Goal: Information Seeking & Learning: Learn about a topic

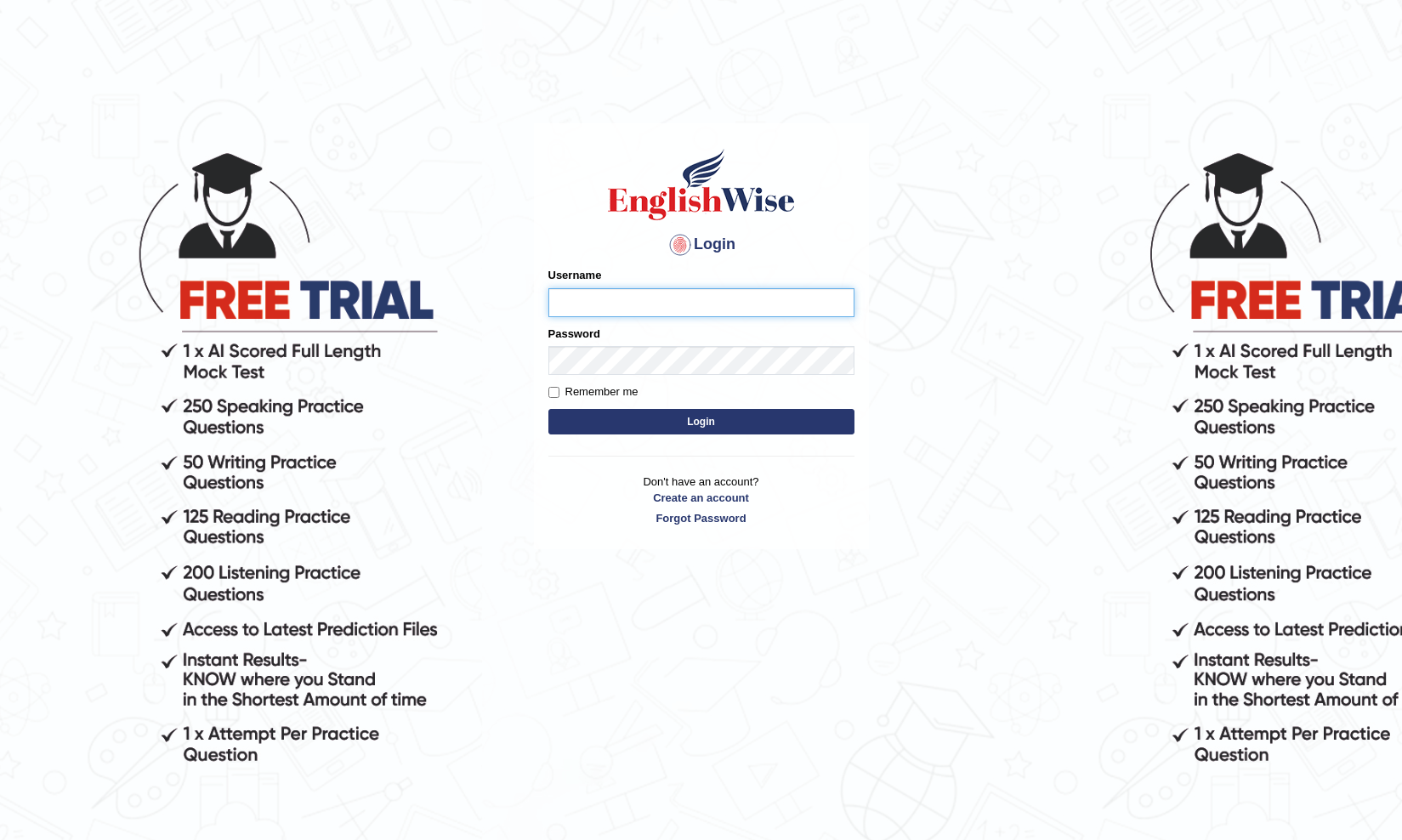
type input "haderaziz"
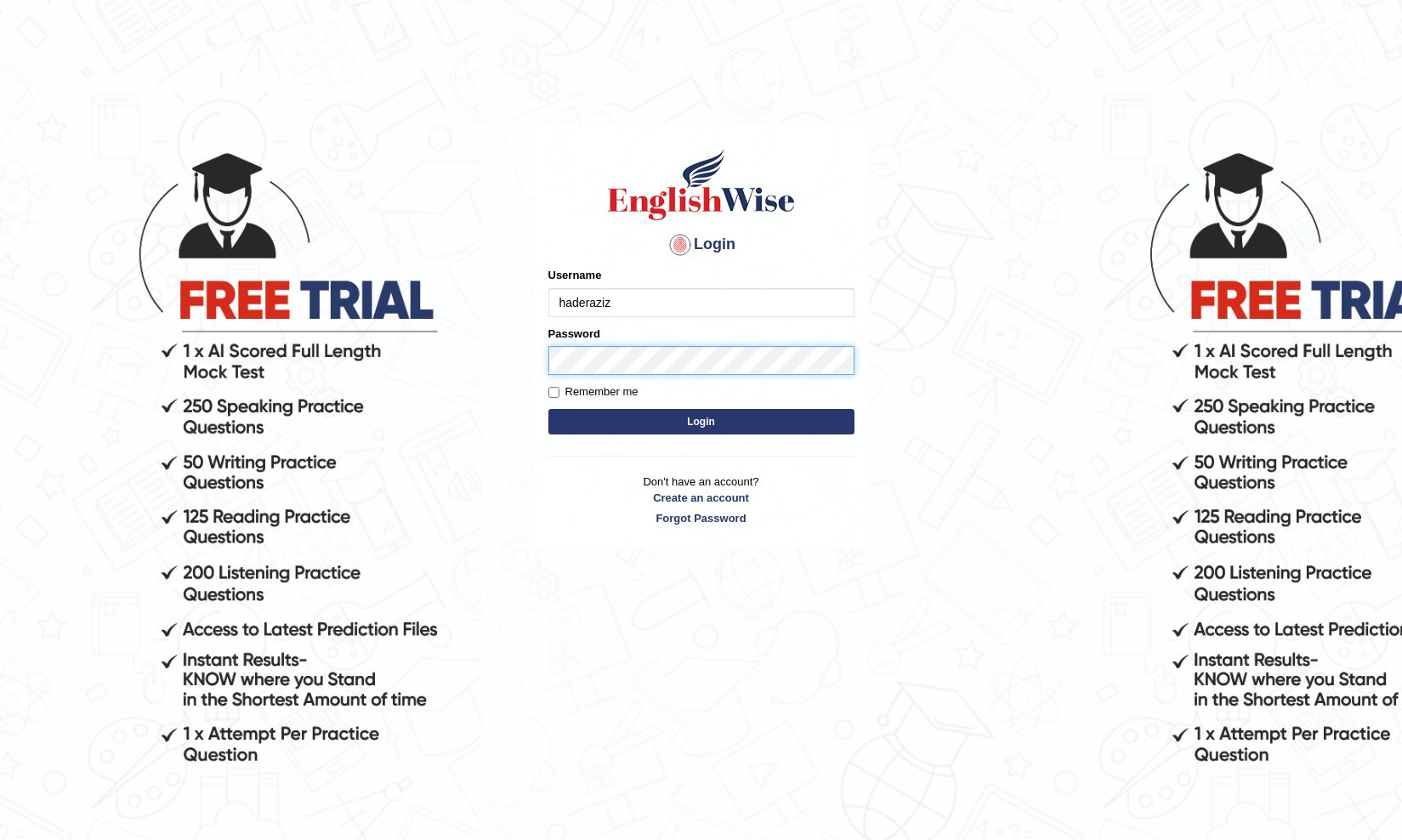
click at [700, 421] on button "Login" at bounding box center [701, 422] width 306 height 26
click at [682, 427] on button "Login" at bounding box center [701, 422] width 306 height 26
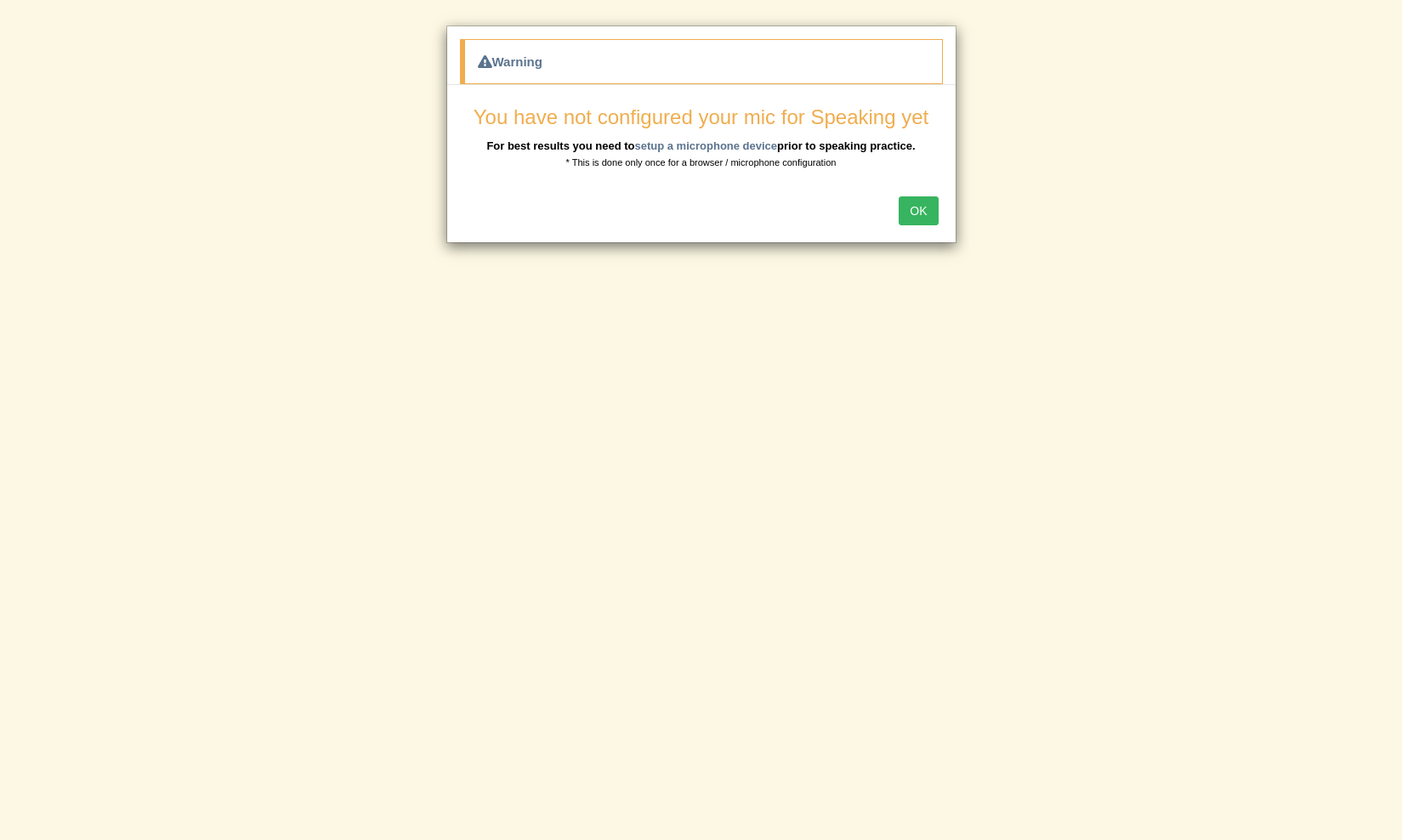
click at [924, 213] on button "OK" at bounding box center [918, 210] width 39 height 29
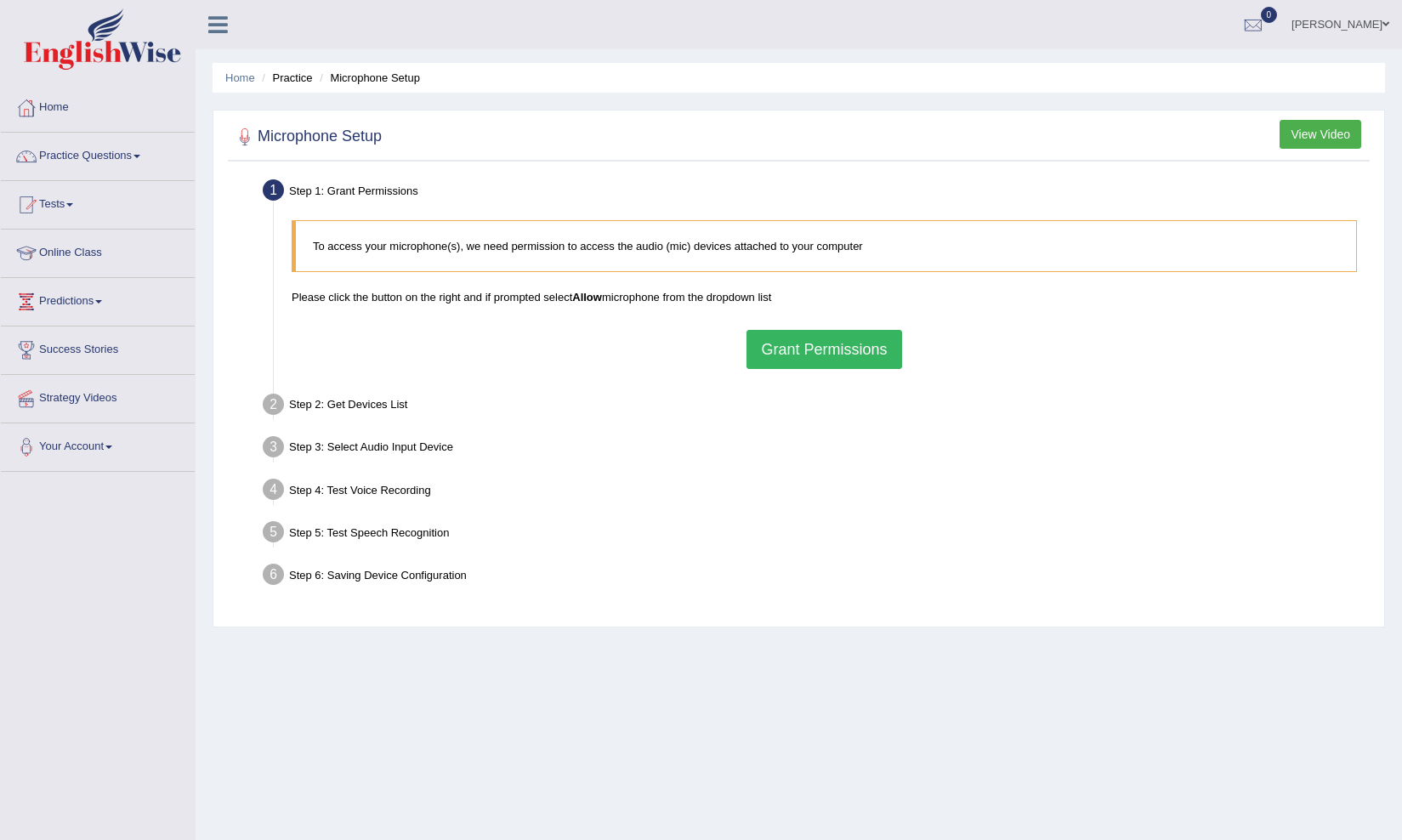
click at [778, 341] on button "Grant Permissions" at bounding box center [823, 350] width 155 height 39
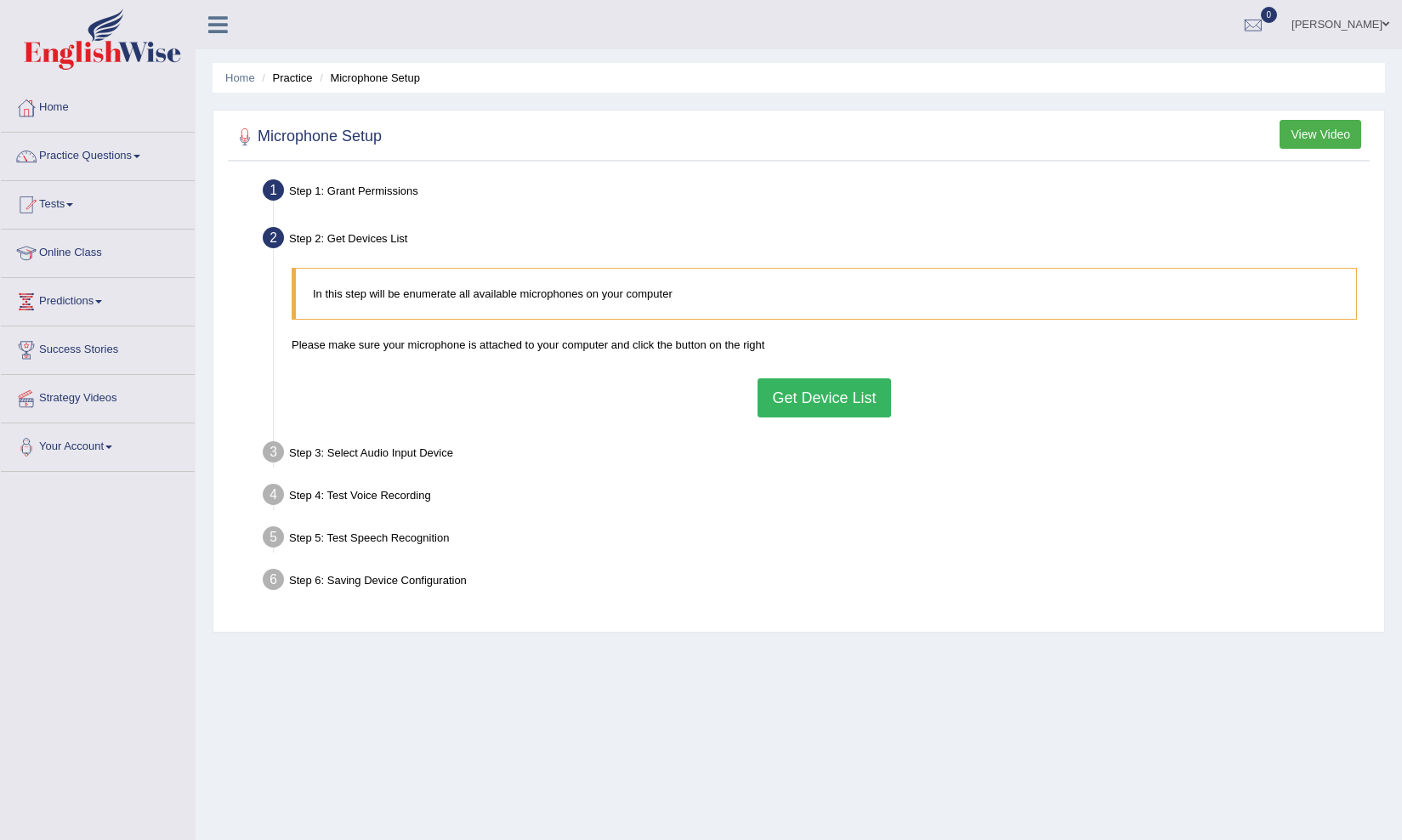
click at [825, 391] on button "Get Device List" at bounding box center [823, 398] width 132 height 39
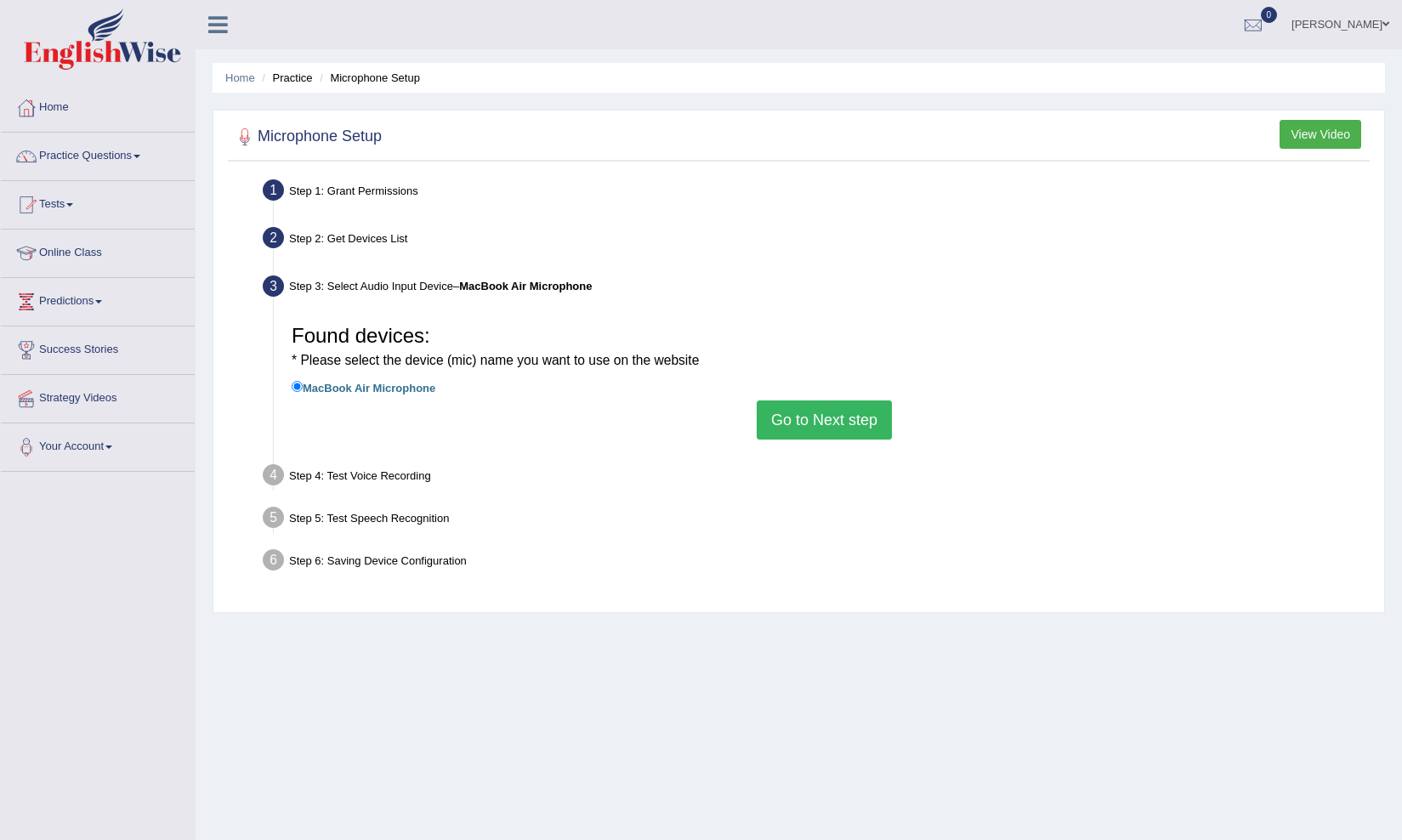
click at [804, 412] on button "Go to Next step" at bounding box center [823, 420] width 135 height 39
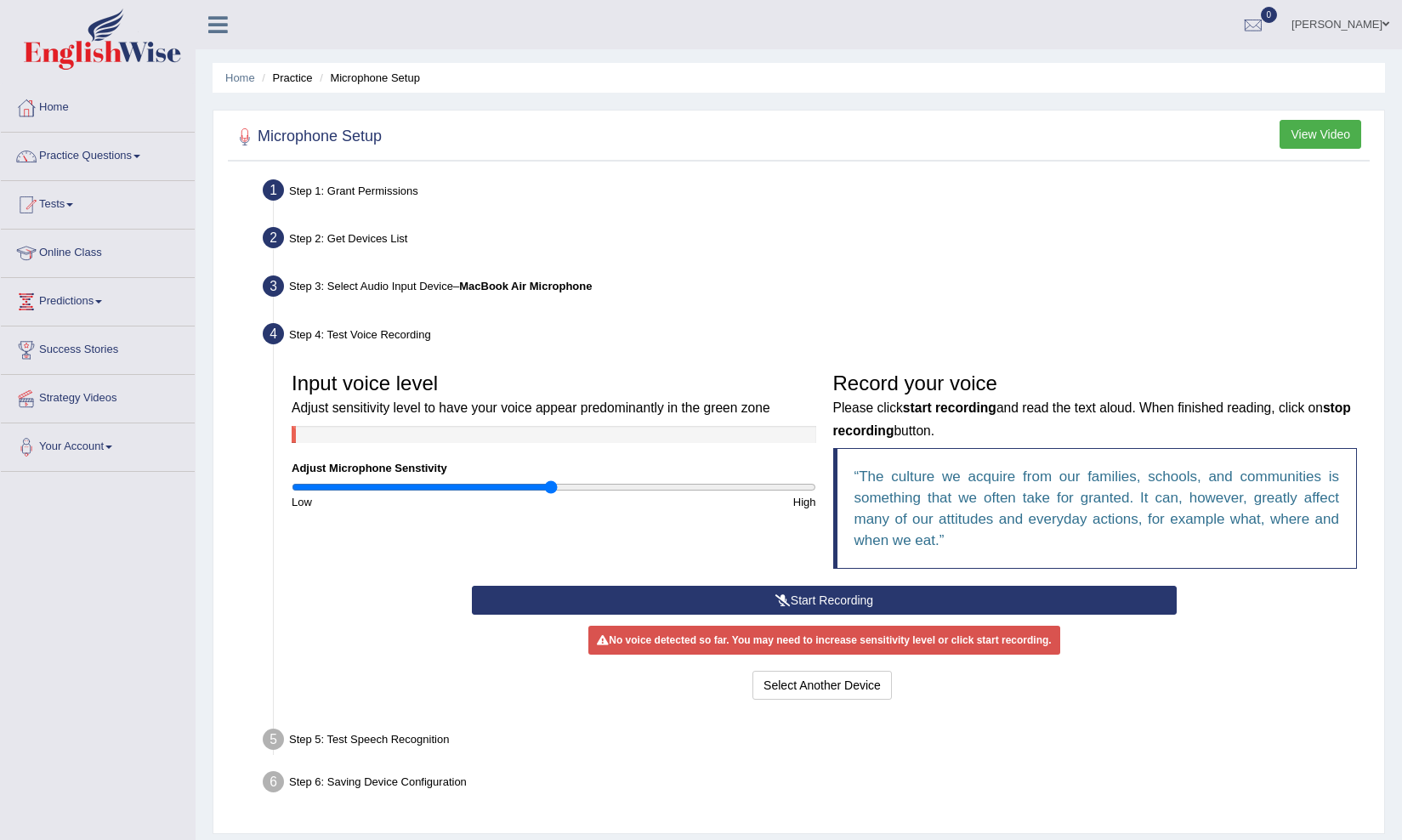
click at [787, 596] on icon at bounding box center [783, 600] width 16 height 12
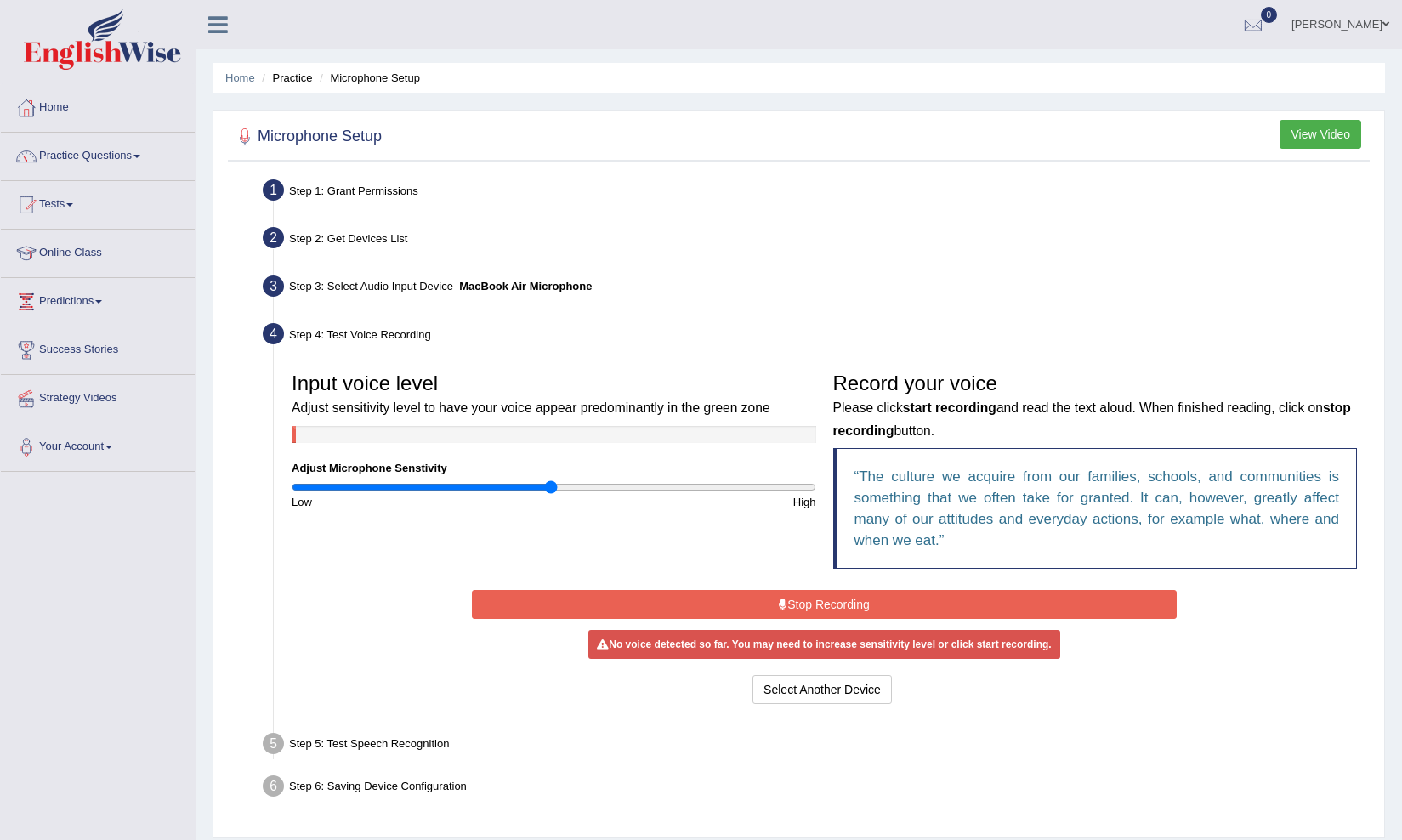
click at [787, 596] on button "Stop Recording" at bounding box center [823, 603] width 705 height 29
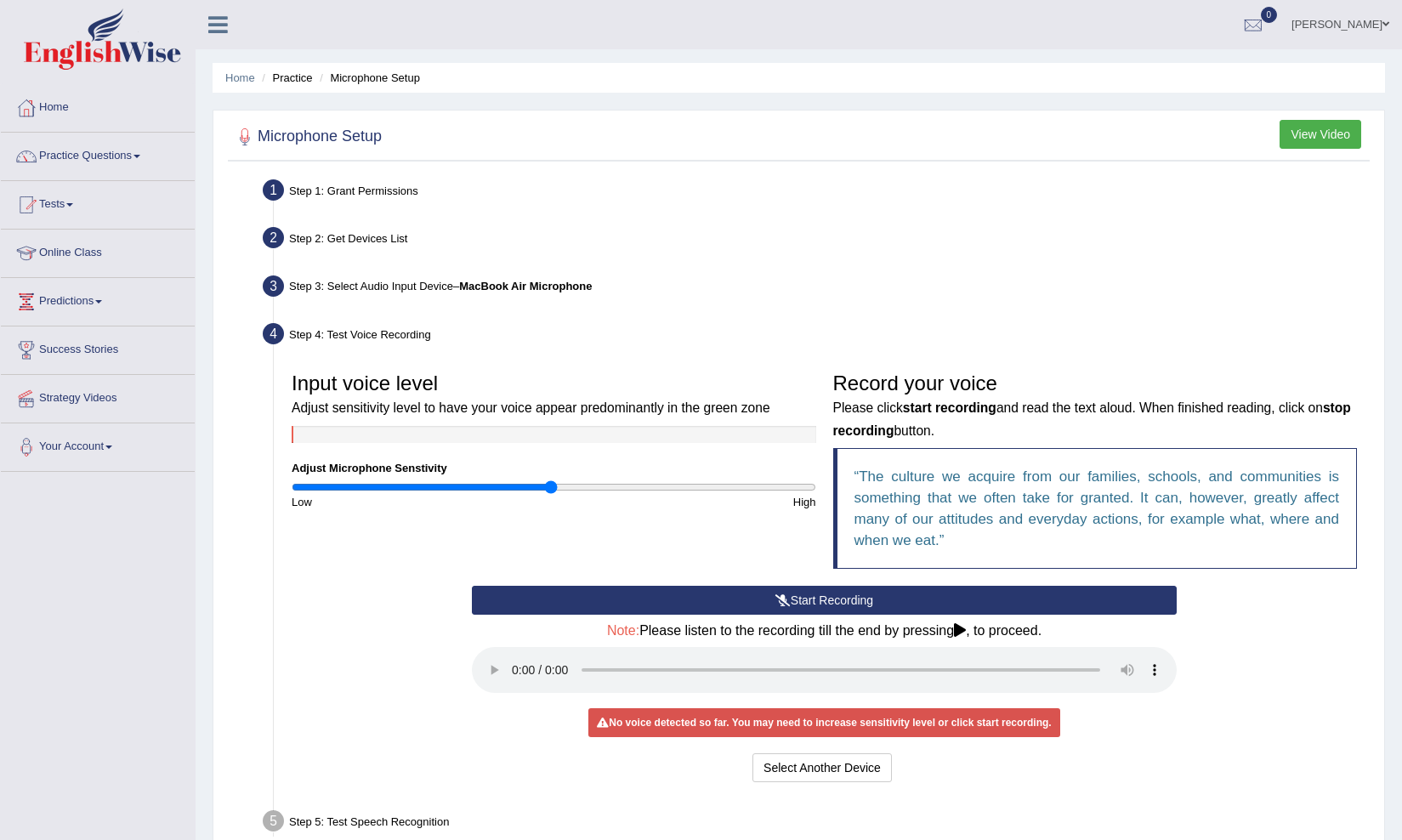
click at [826, 600] on button "Start Recording" at bounding box center [823, 599] width 705 height 29
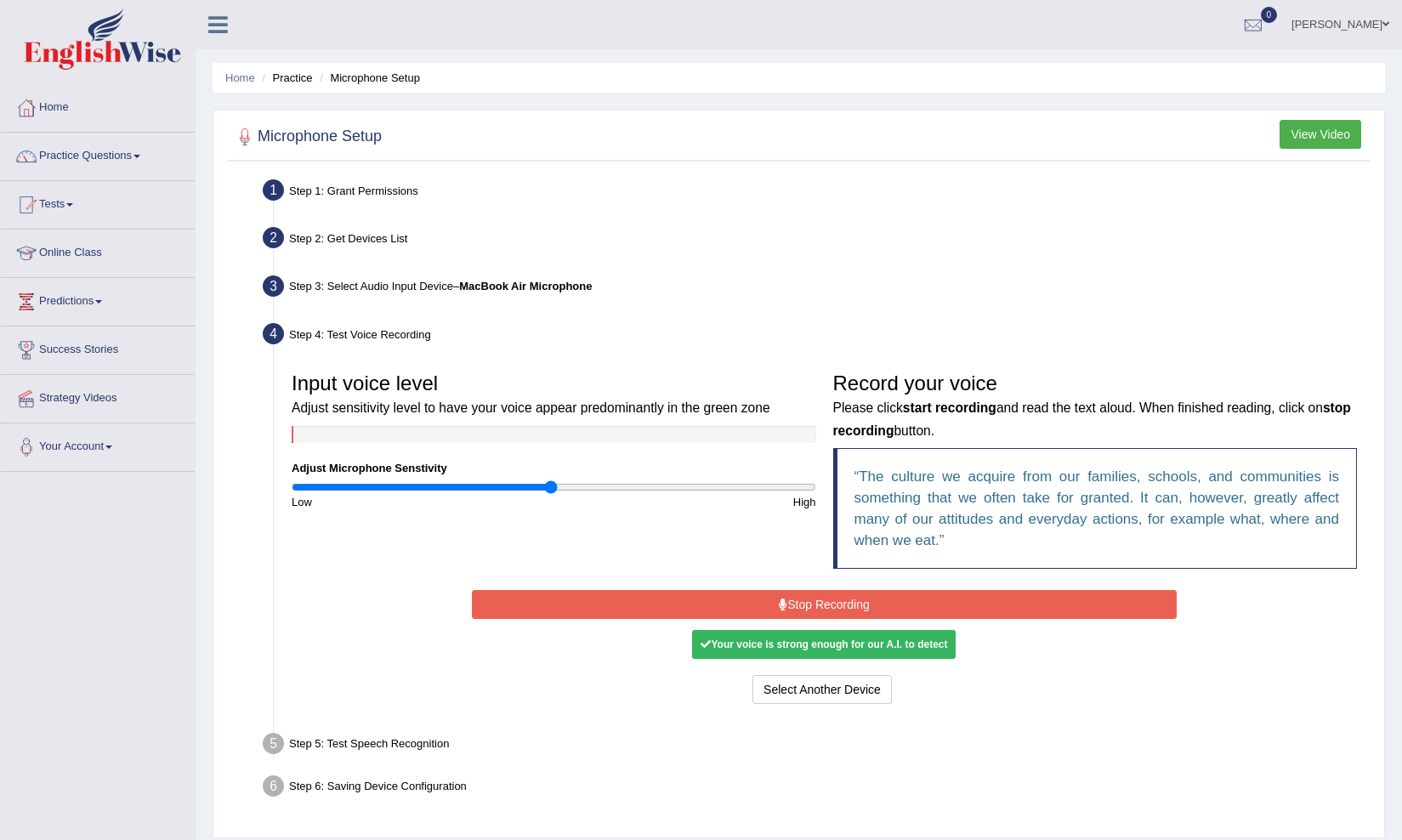
click at [853, 590] on button "Stop Recording" at bounding box center [823, 603] width 705 height 29
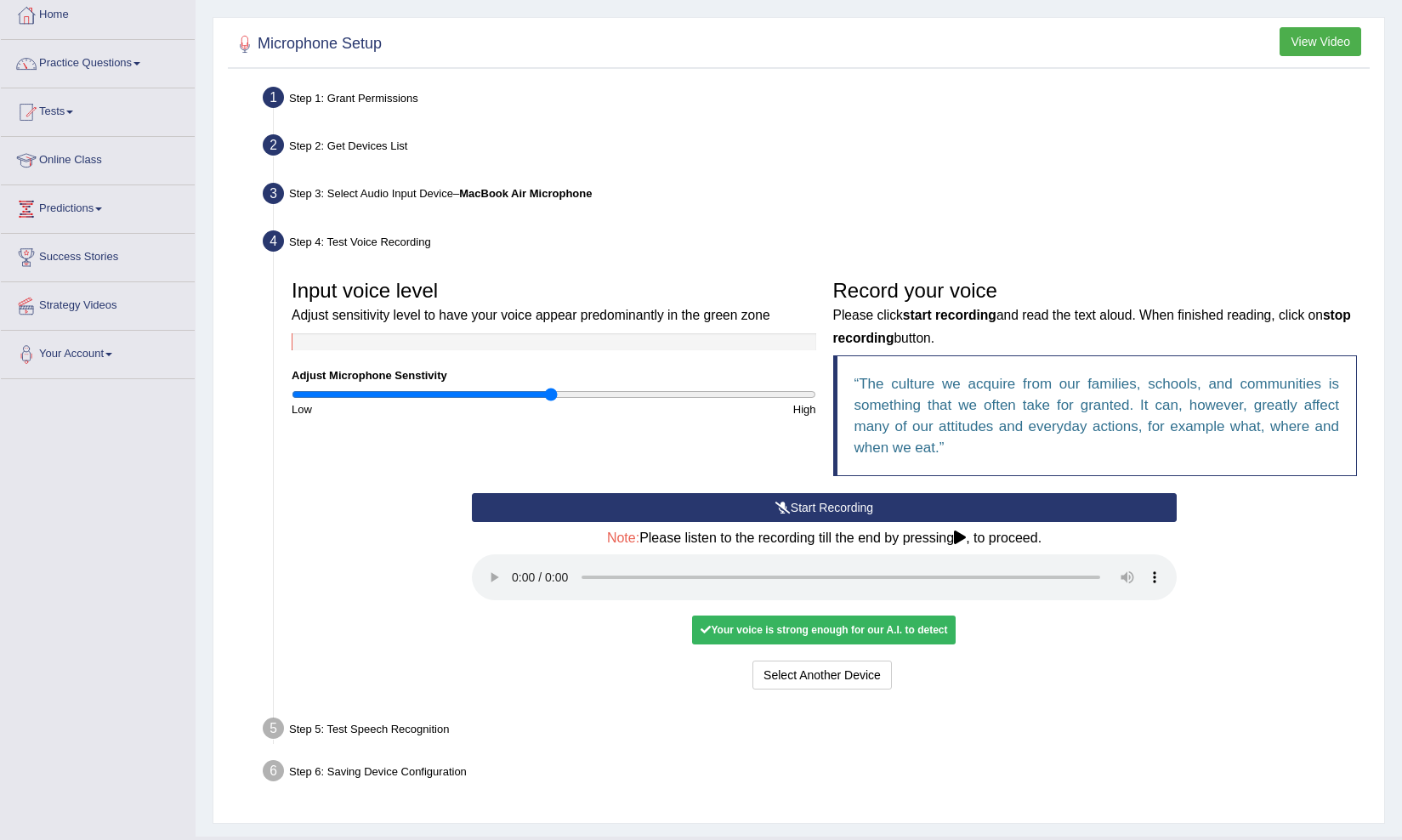
scroll to position [103, 0]
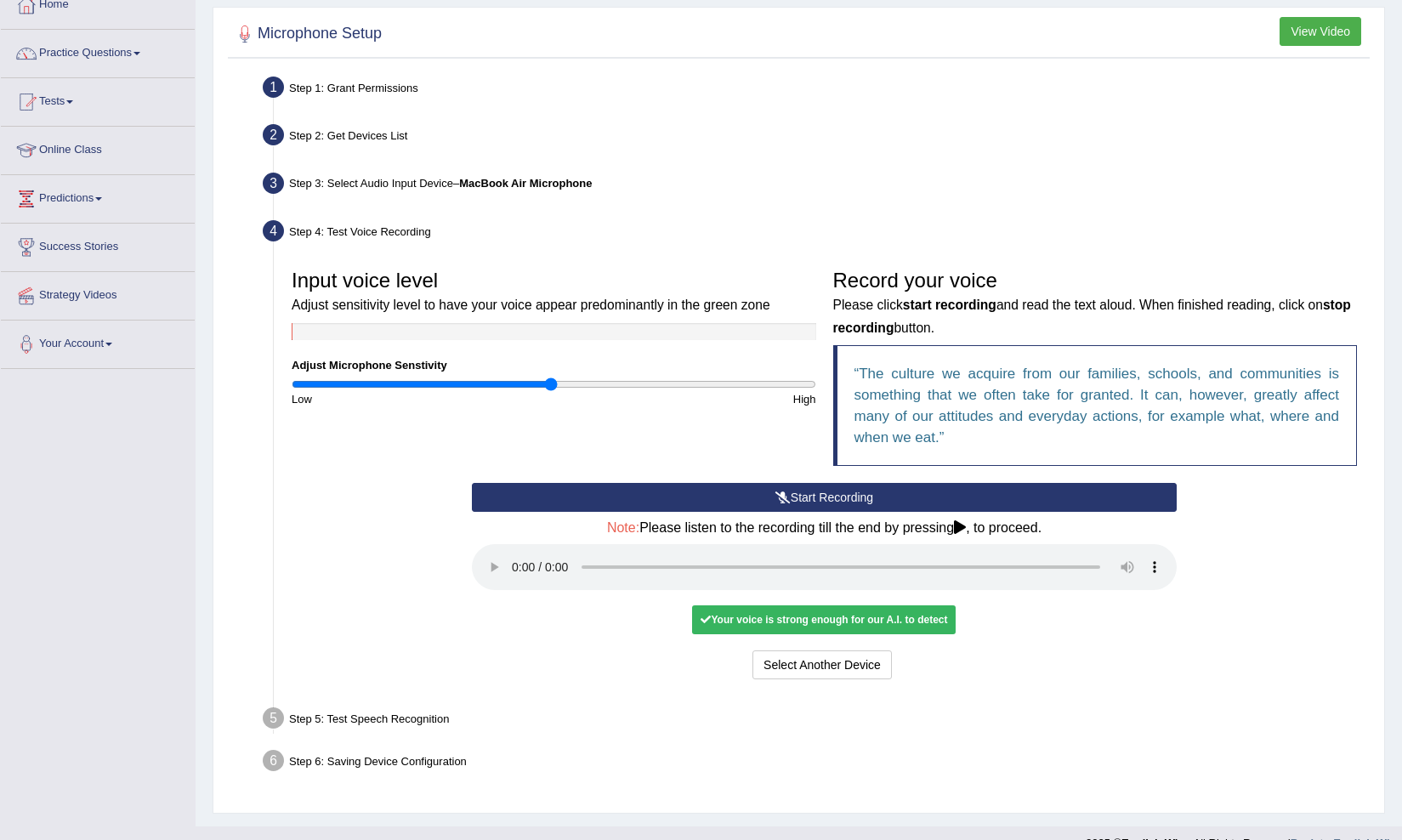
click at [774, 605] on div "Your voice is strong enough for our A.I. to detect" at bounding box center [823, 619] width 263 height 29
click at [867, 506] on button "Start Recording" at bounding box center [823, 497] width 705 height 29
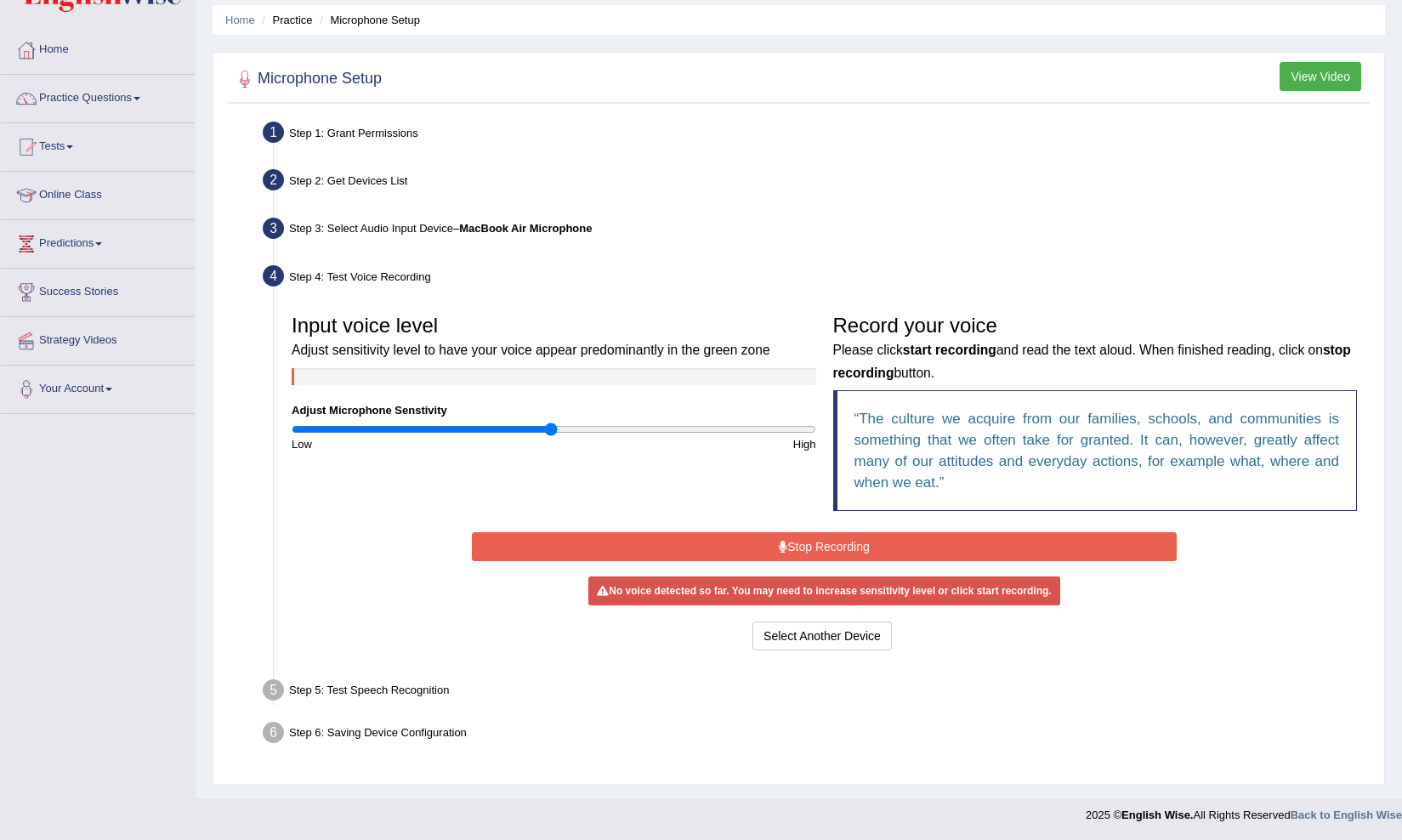
scroll to position [52, 0]
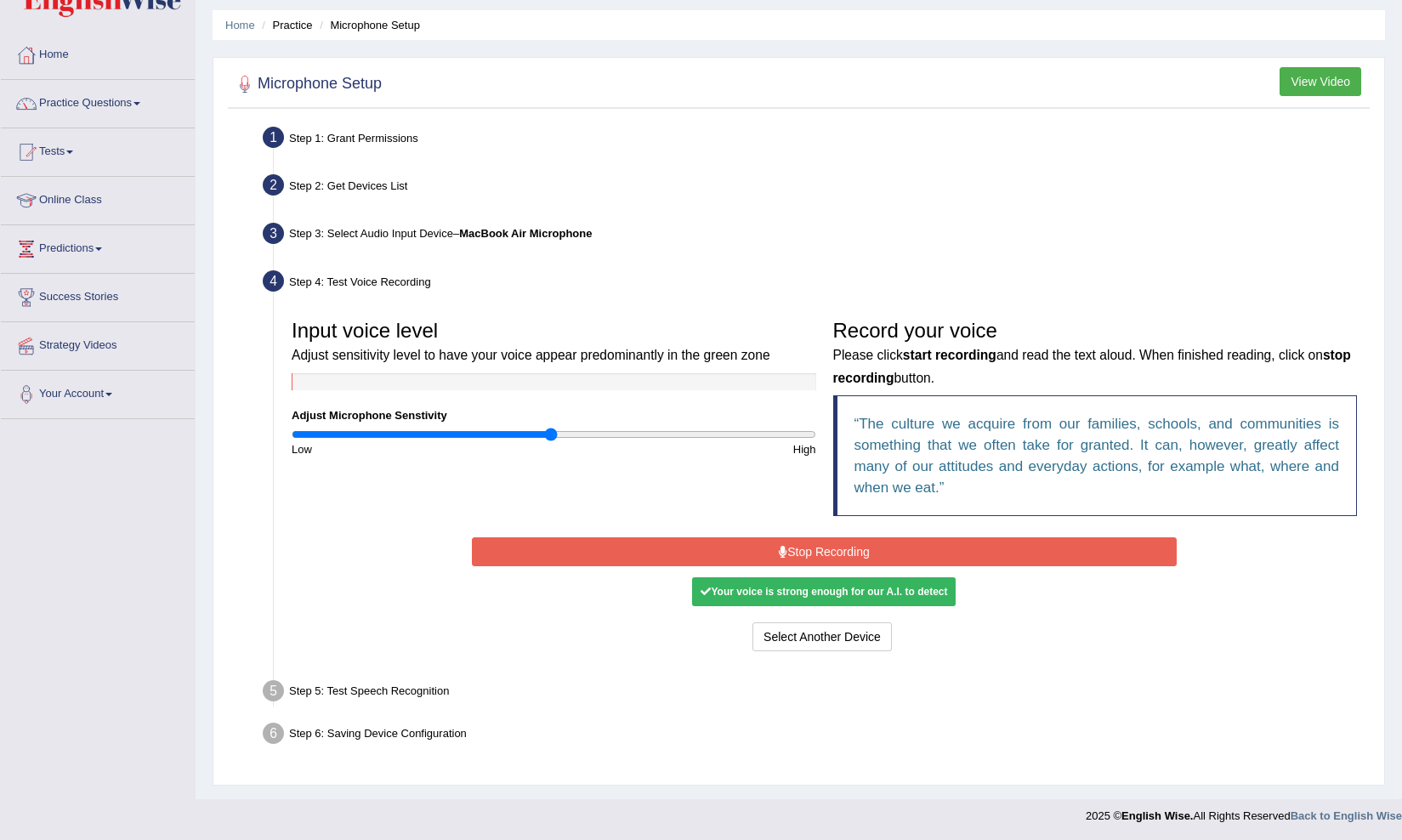
click at [856, 551] on button "Stop Recording" at bounding box center [823, 551] width 705 height 29
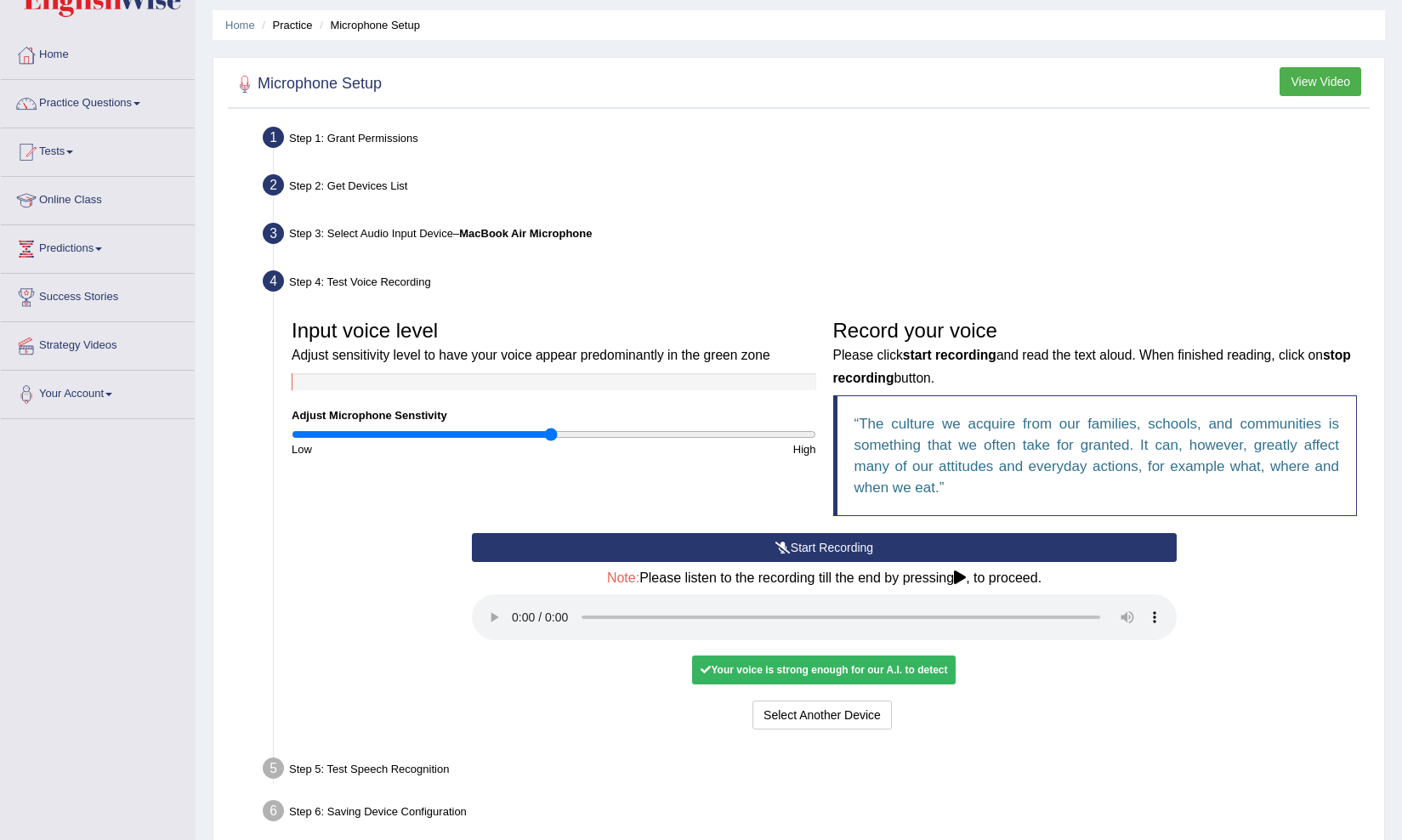
click at [511, 607] on audio at bounding box center [823, 617] width 705 height 46
click at [896, 700] on button "Voice is ok. Go to Next step" at bounding box center [894, 714] width 169 height 29
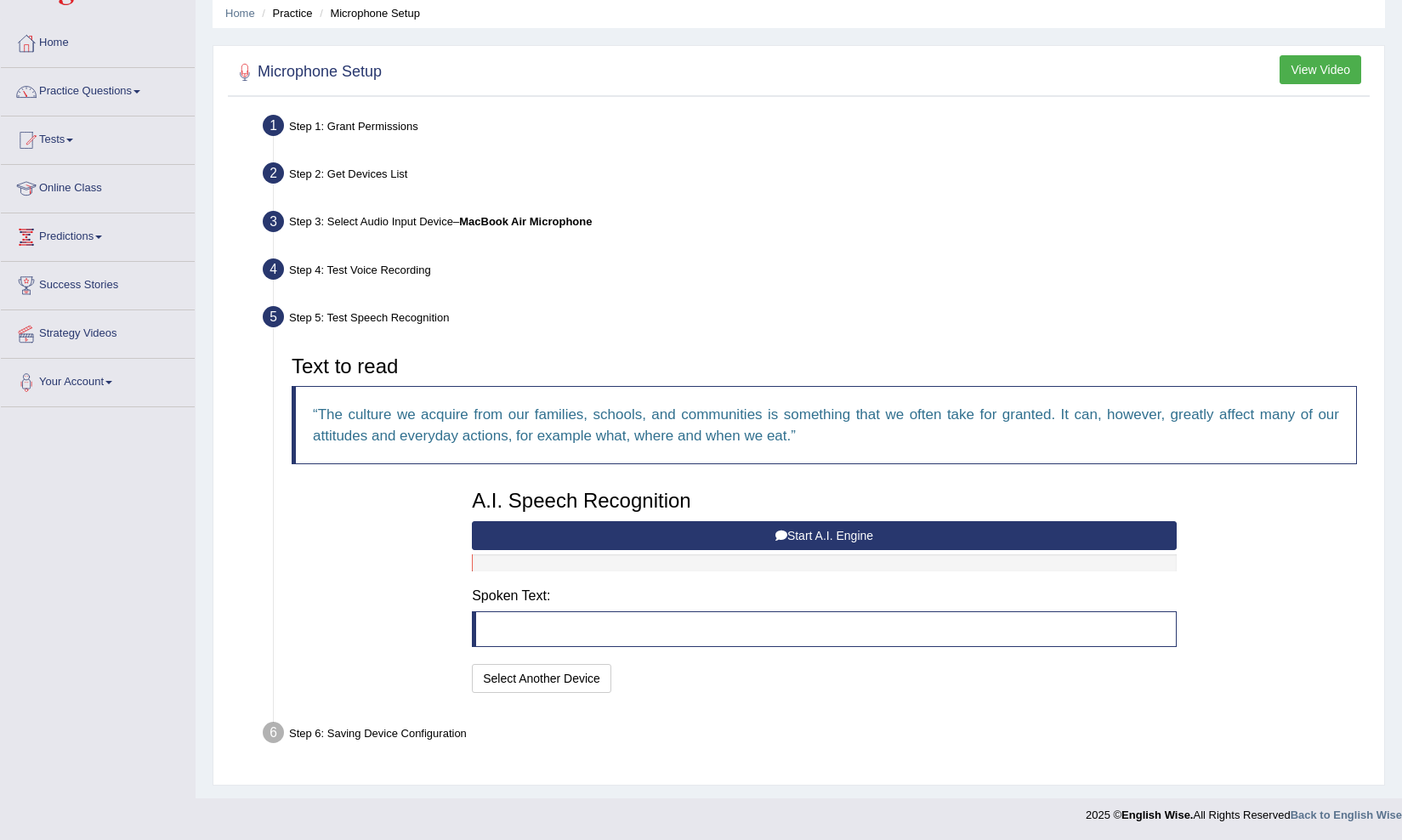
scroll to position [64, 0]
click at [771, 536] on button "Start A.I. Engine" at bounding box center [823, 535] width 705 height 29
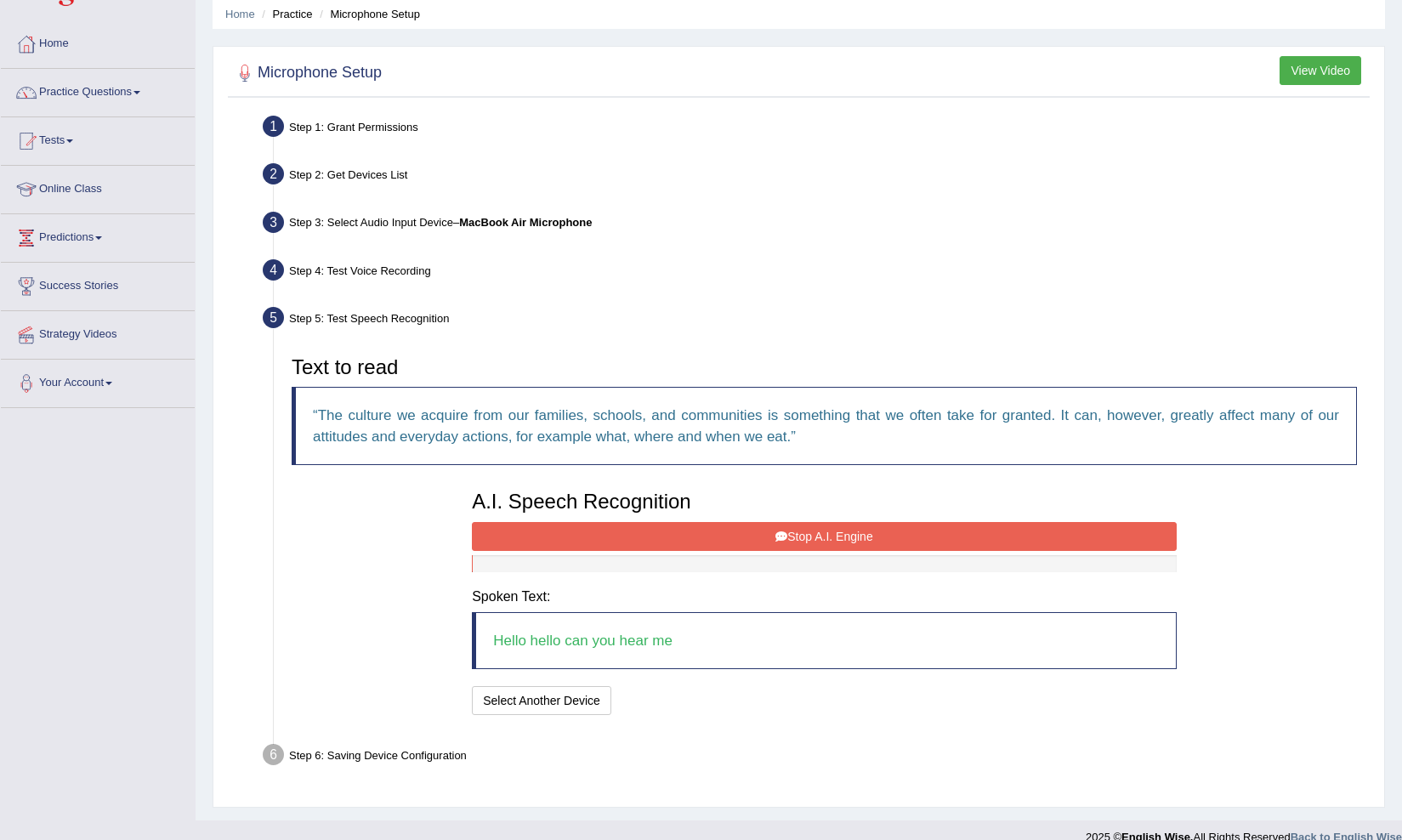
click at [818, 541] on button "Stop A.I. Engine" at bounding box center [823, 535] width 705 height 29
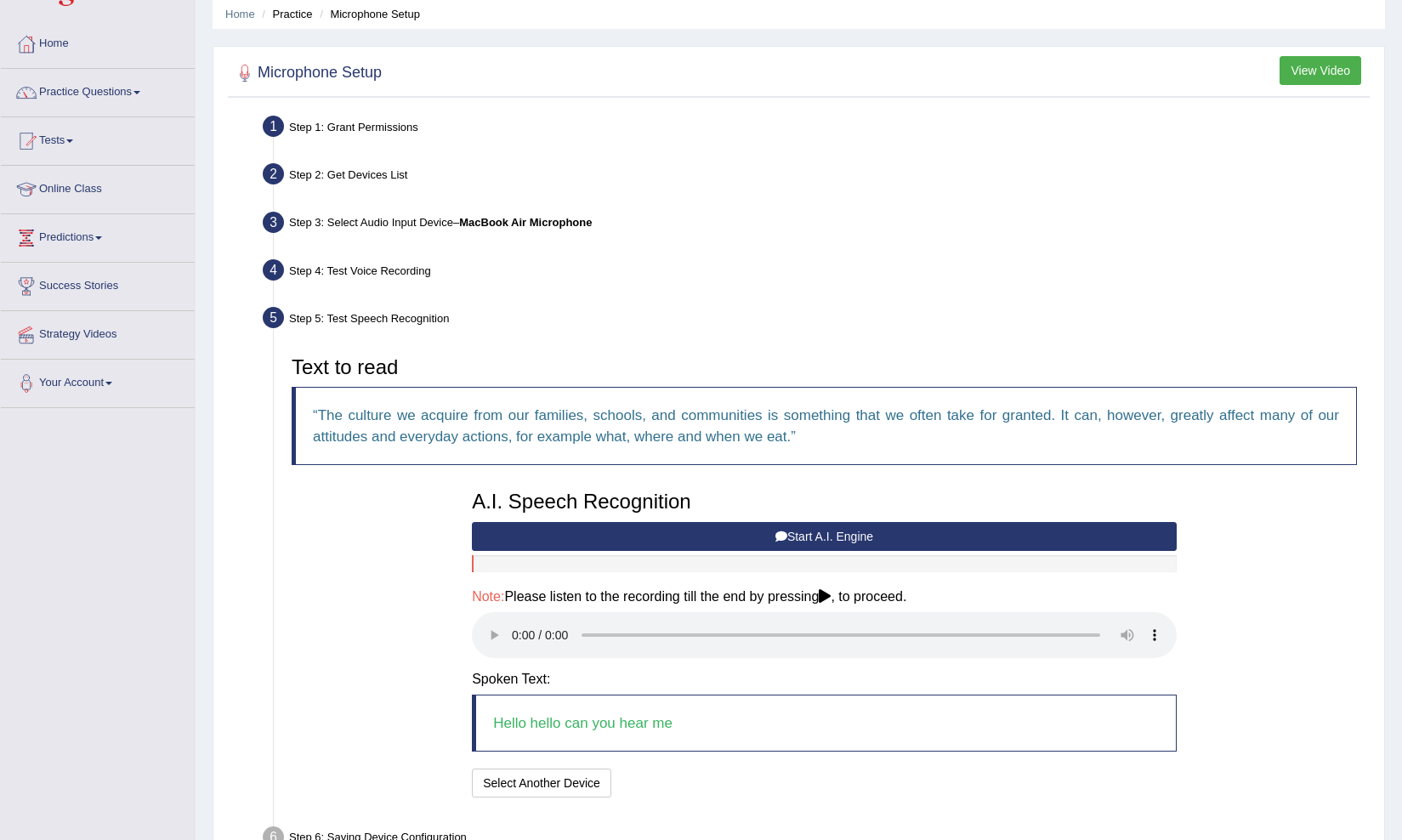
click at [508, 628] on audio at bounding box center [823, 635] width 705 height 46
click at [512, 628] on audio at bounding box center [823, 635] width 705 height 46
click at [745, 768] on button "Speech is ok. Go to Last step" at bounding box center [708, 782] width 177 height 29
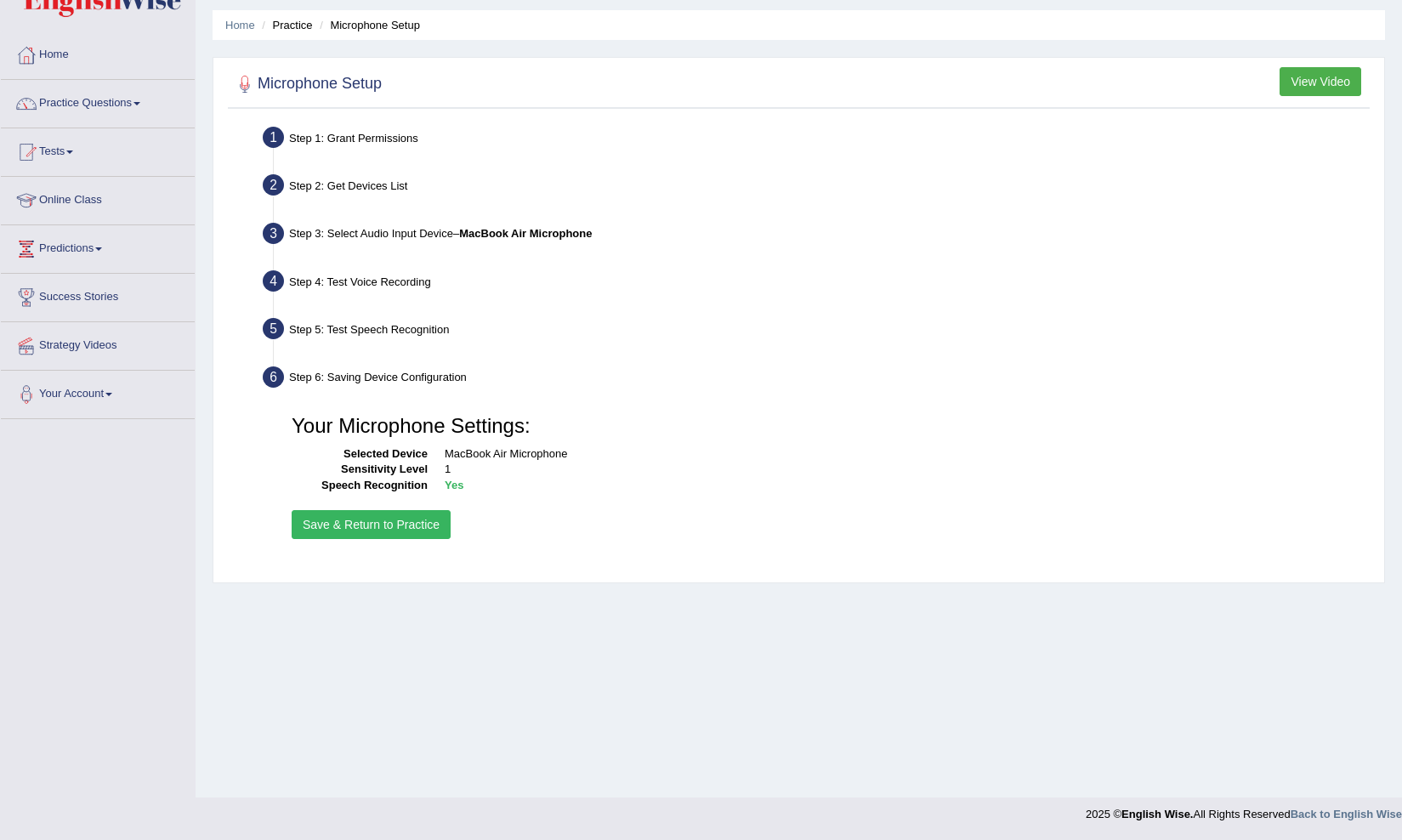
click at [437, 528] on button "Save & Return to Practice" at bounding box center [371, 524] width 159 height 29
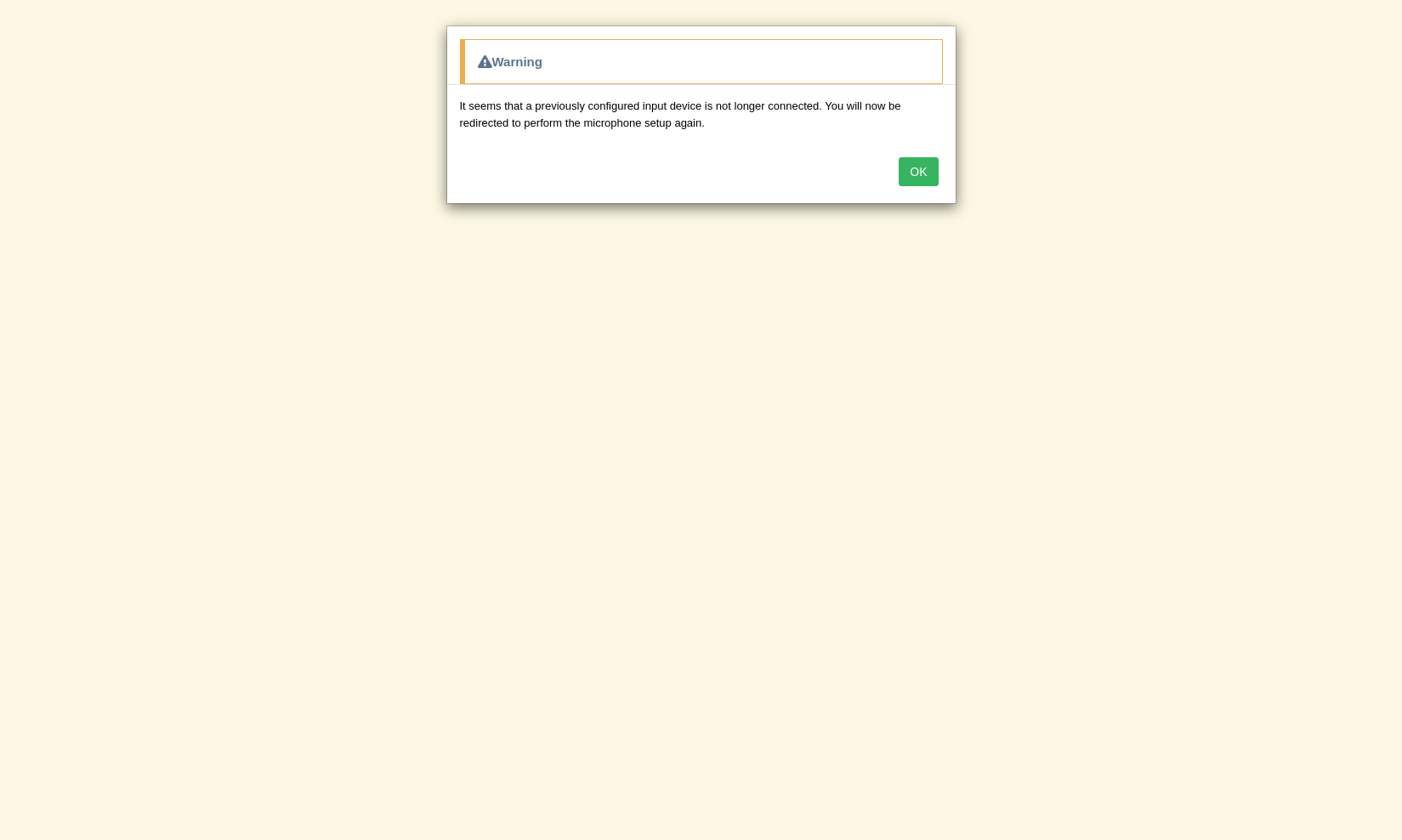
click at [915, 164] on button "OK" at bounding box center [918, 171] width 39 height 29
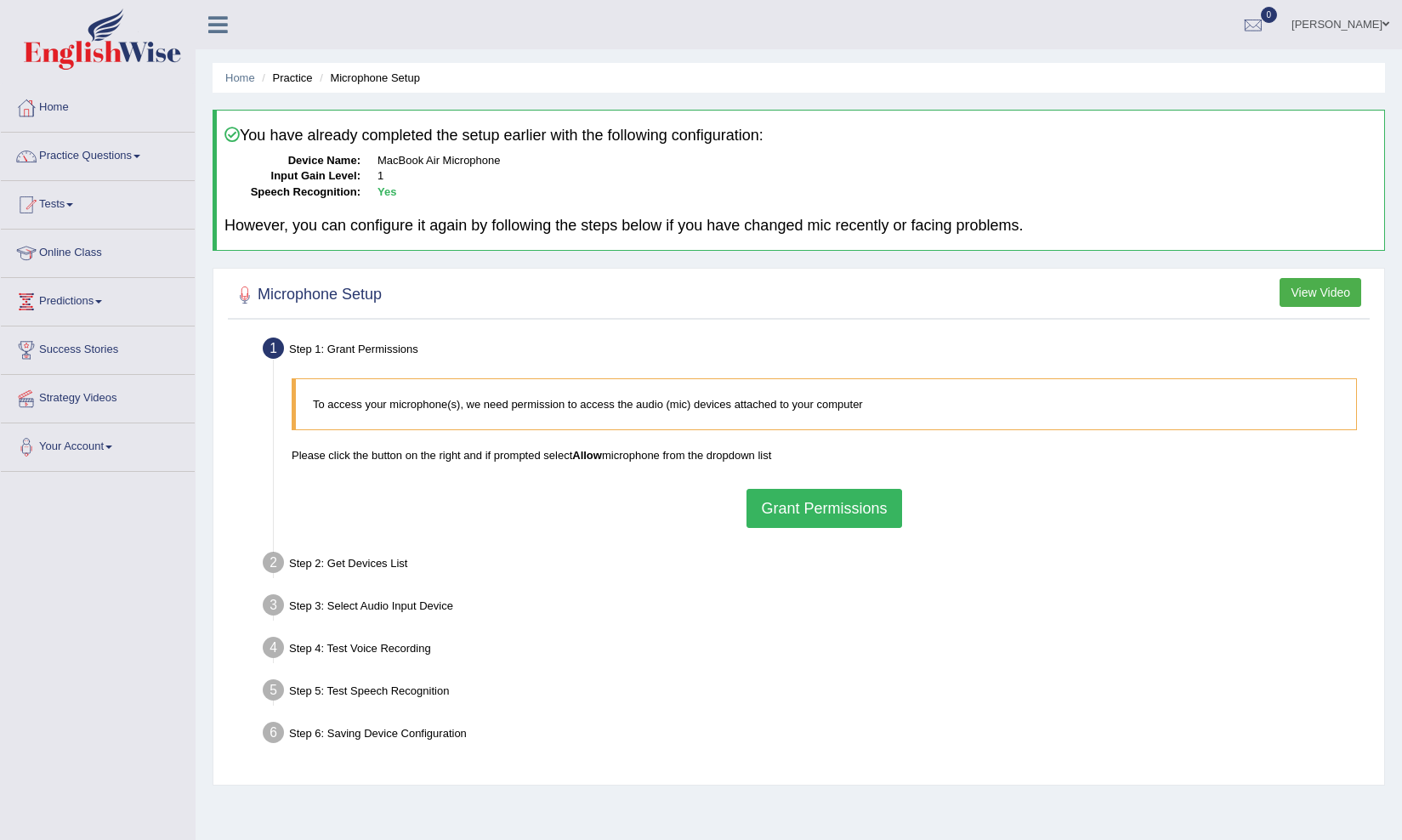
click at [392, 185] on b "Yes" at bounding box center [386, 191] width 19 height 13
click at [860, 500] on button "Grant Permissions" at bounding box center [823, 509] width 155 height 39
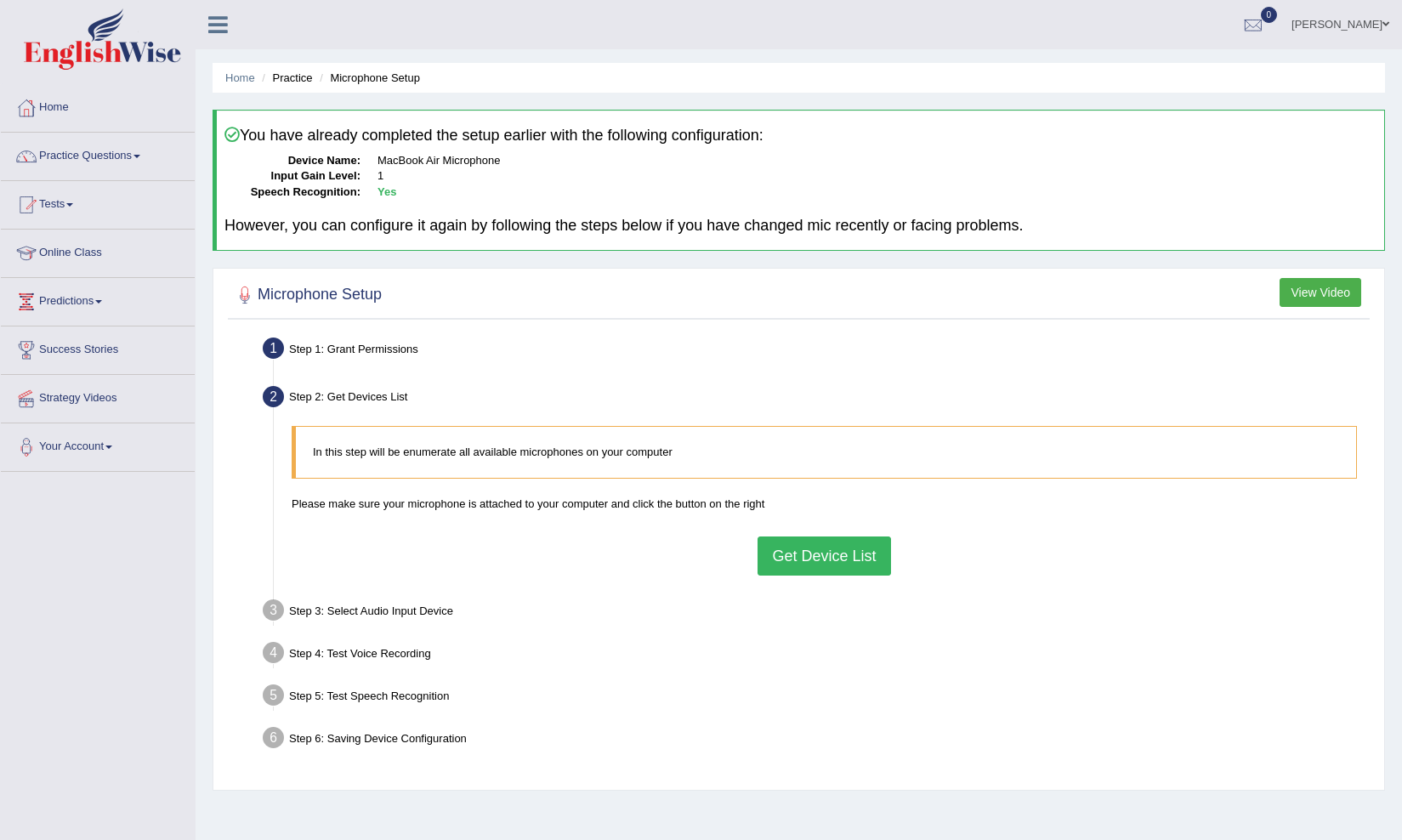
click at [795, 566] on button "Get Device List" at bounding box center [823, 556] width 132 height 39
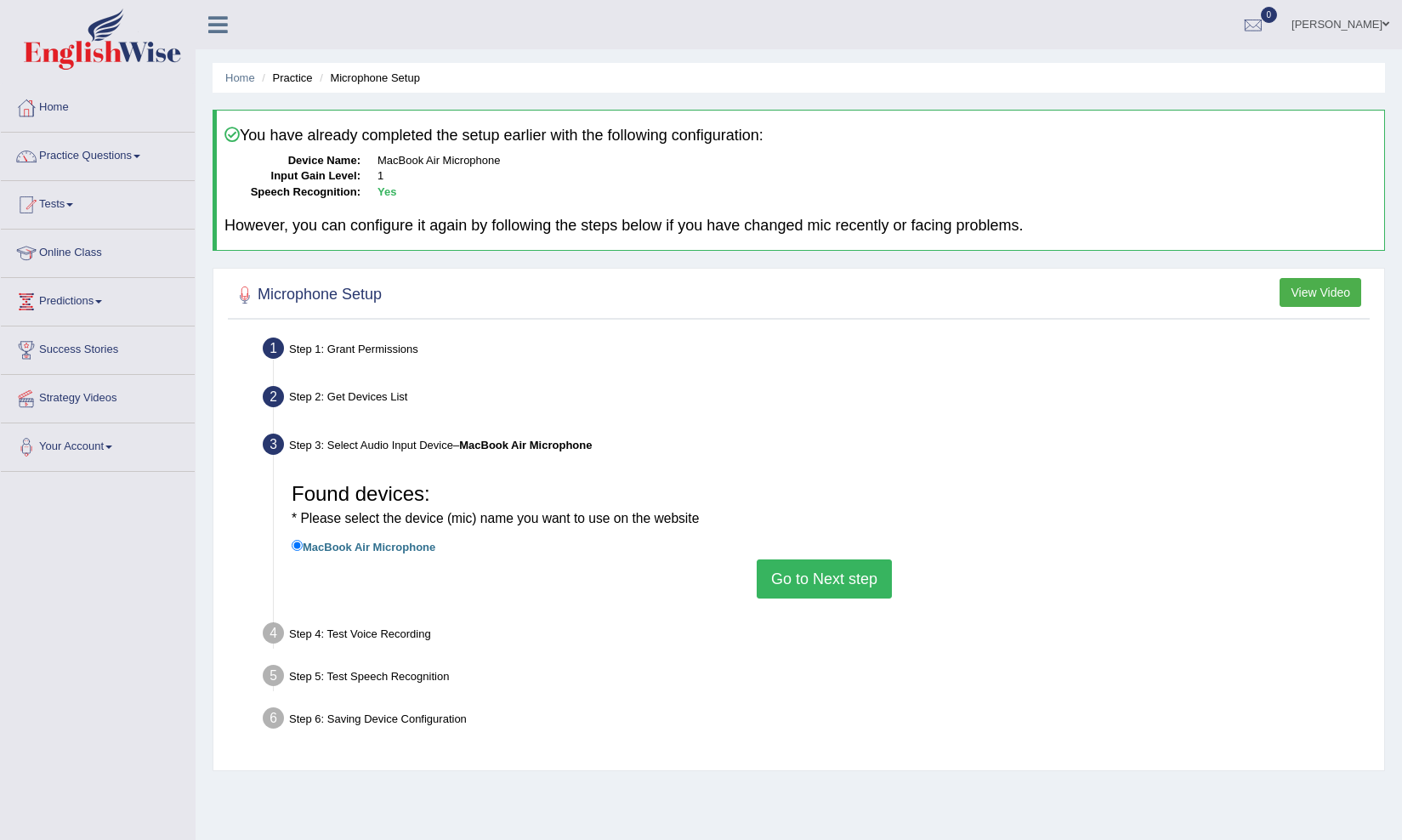
click at [401, 539] on label "MacBook Air Microphone" at bounding box center [364, 545] width 144 height 19
click at [303, 539] on input "MacBook Air Microphone" at bounding box center [297, 544] width 11 height 11
click at [790, 547] on li "MacBook Air Microphone" at bounding box center [824, 547] width 1065 height 23
click at [804, 583] on button "Go to Next step" at bounding box center [823, 579] width 135 height 39
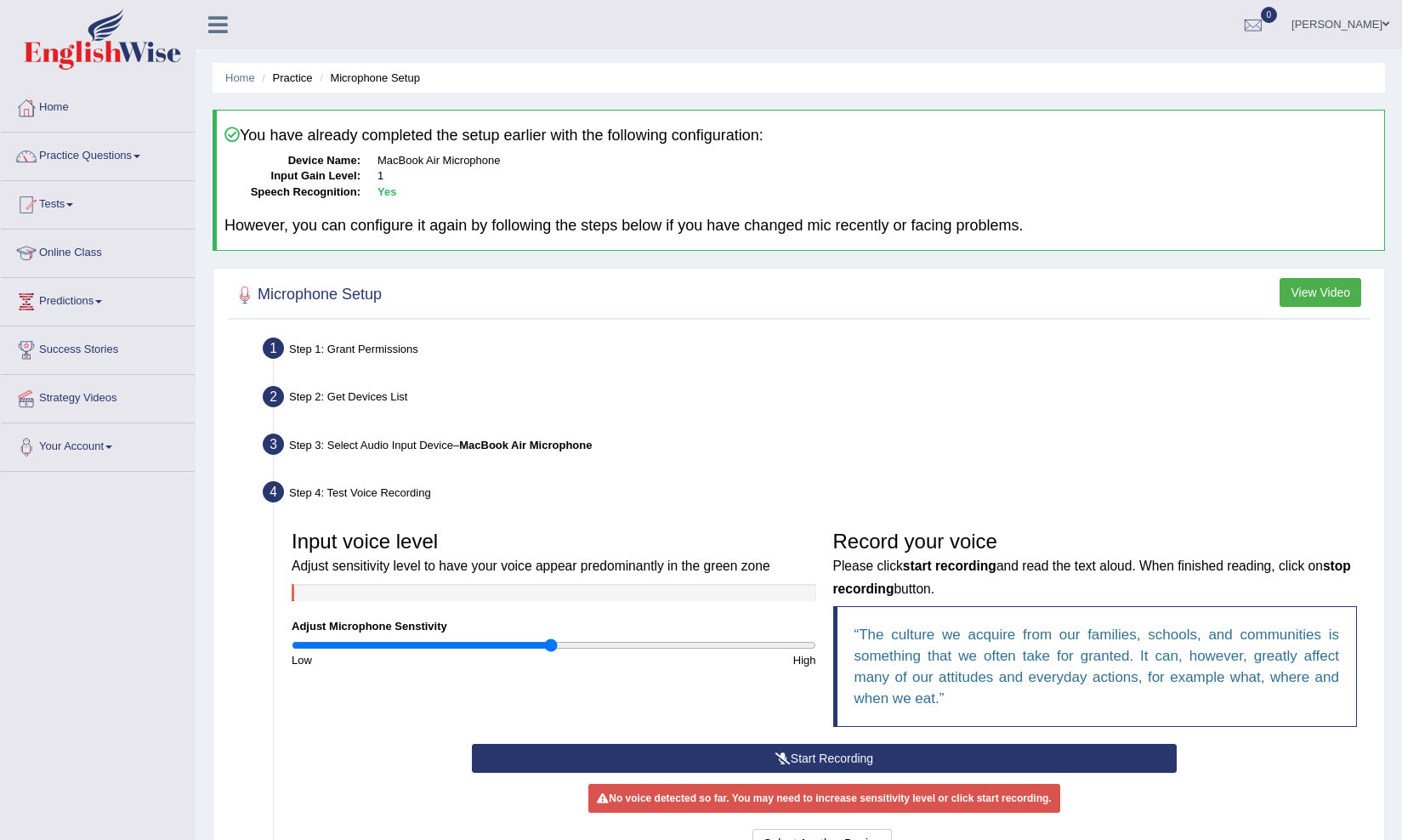
click at [790, 766] on button "Start Recording" at bounding box center [823, 757] width 705 height 29
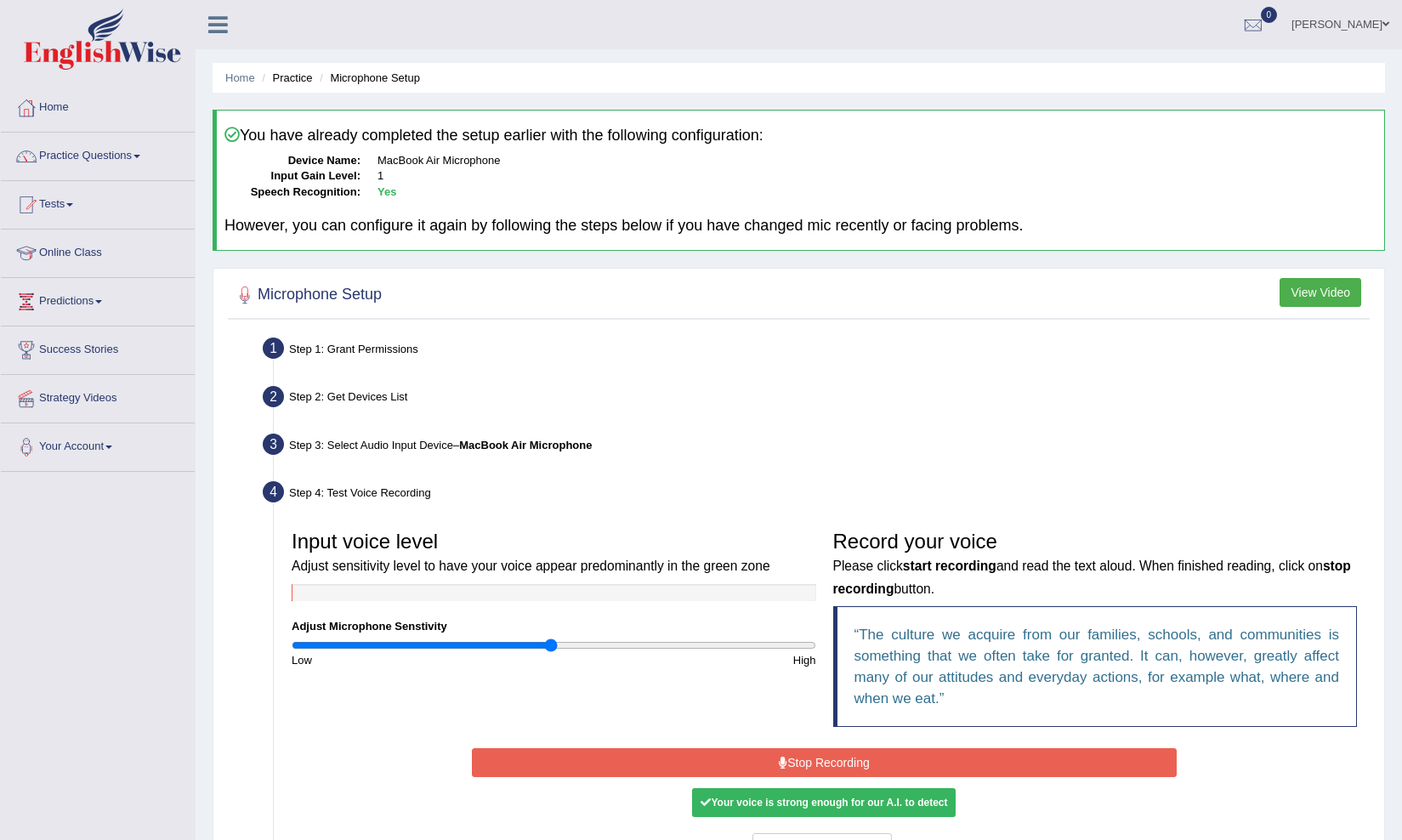
click at [790, 766] on button "Stop Recording" at bounding box center [823, 762] width 705 height 29
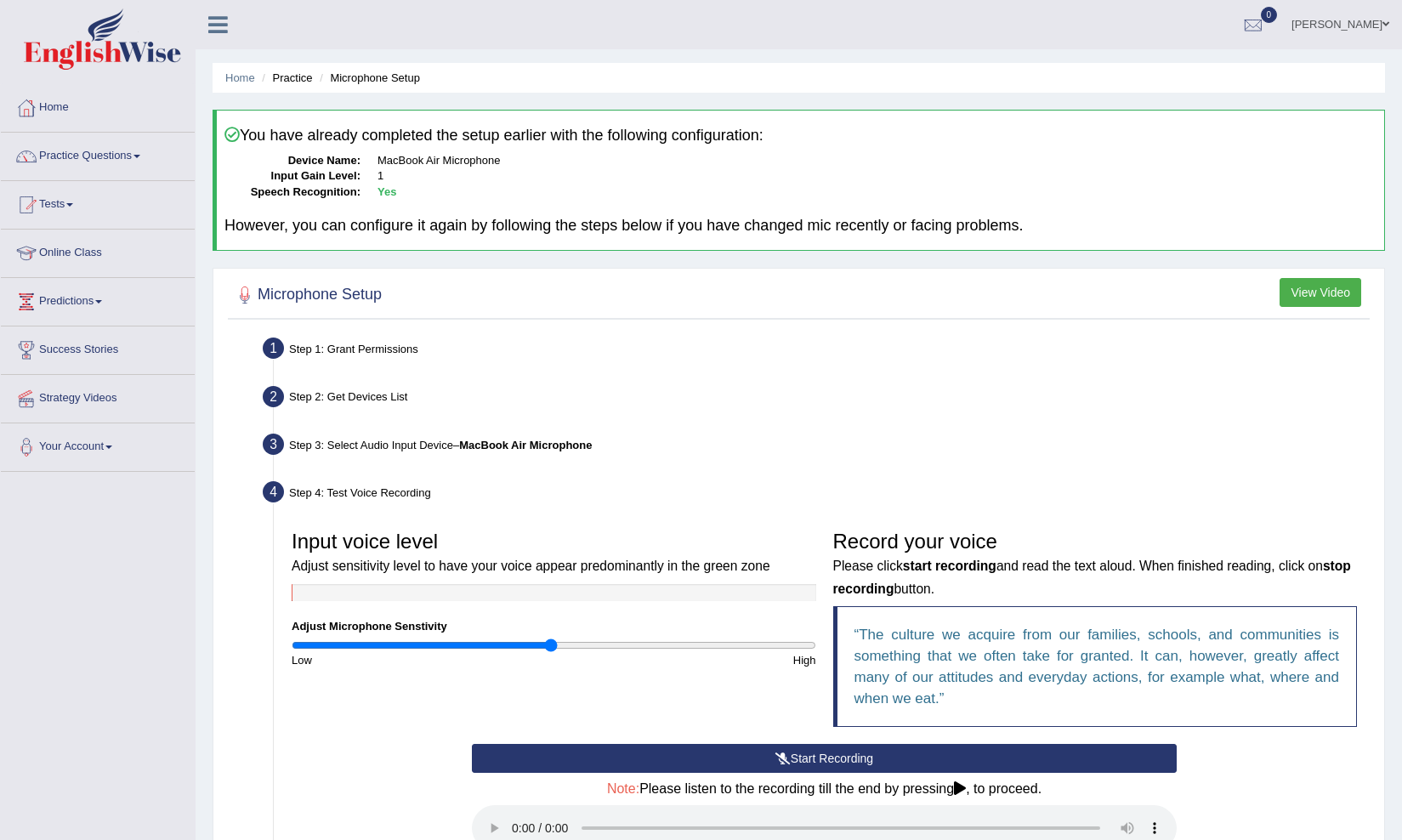
scroll to position [3, 0]
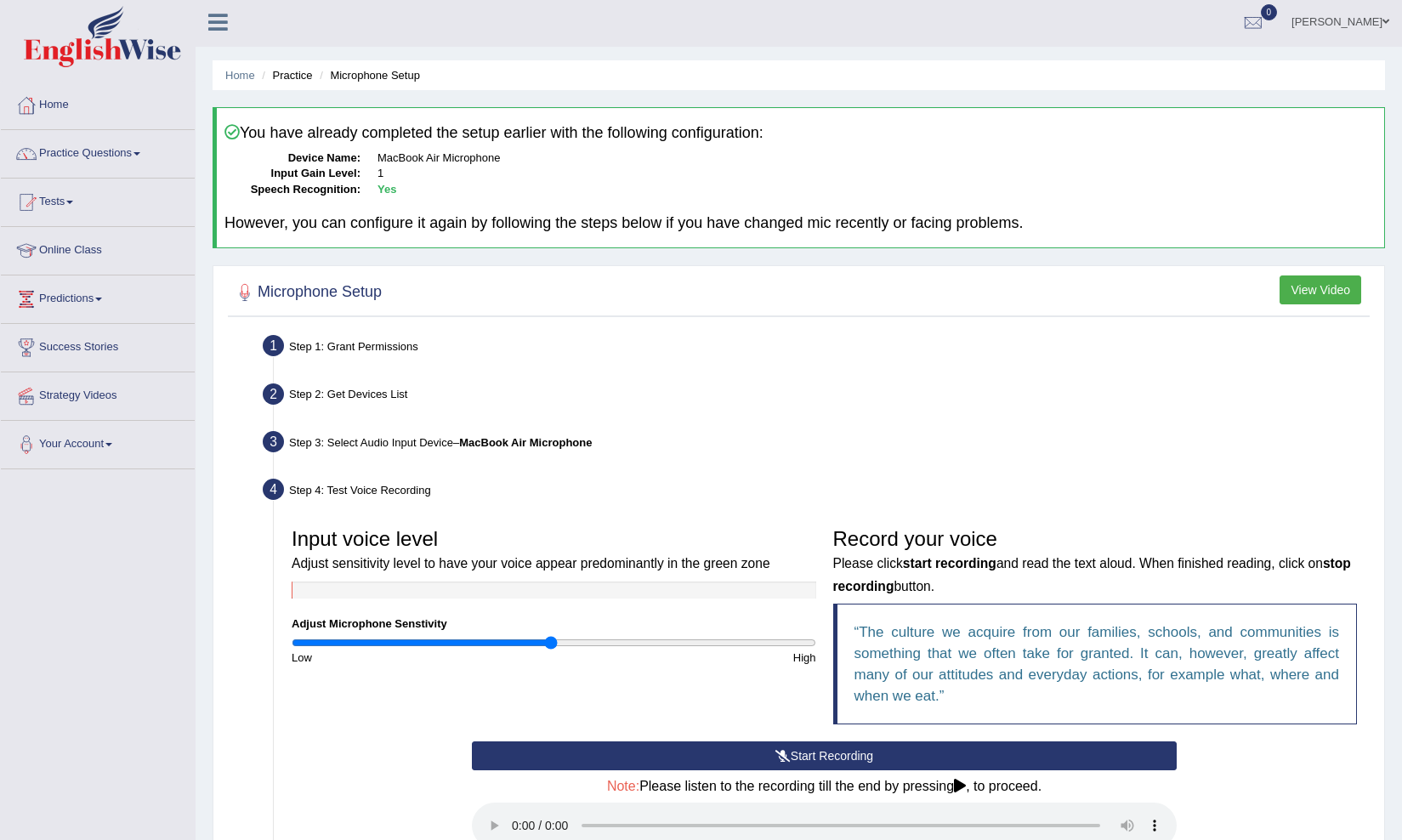
click at [510, 811] on audio at bounding box center [823, 825] width 705 height 46
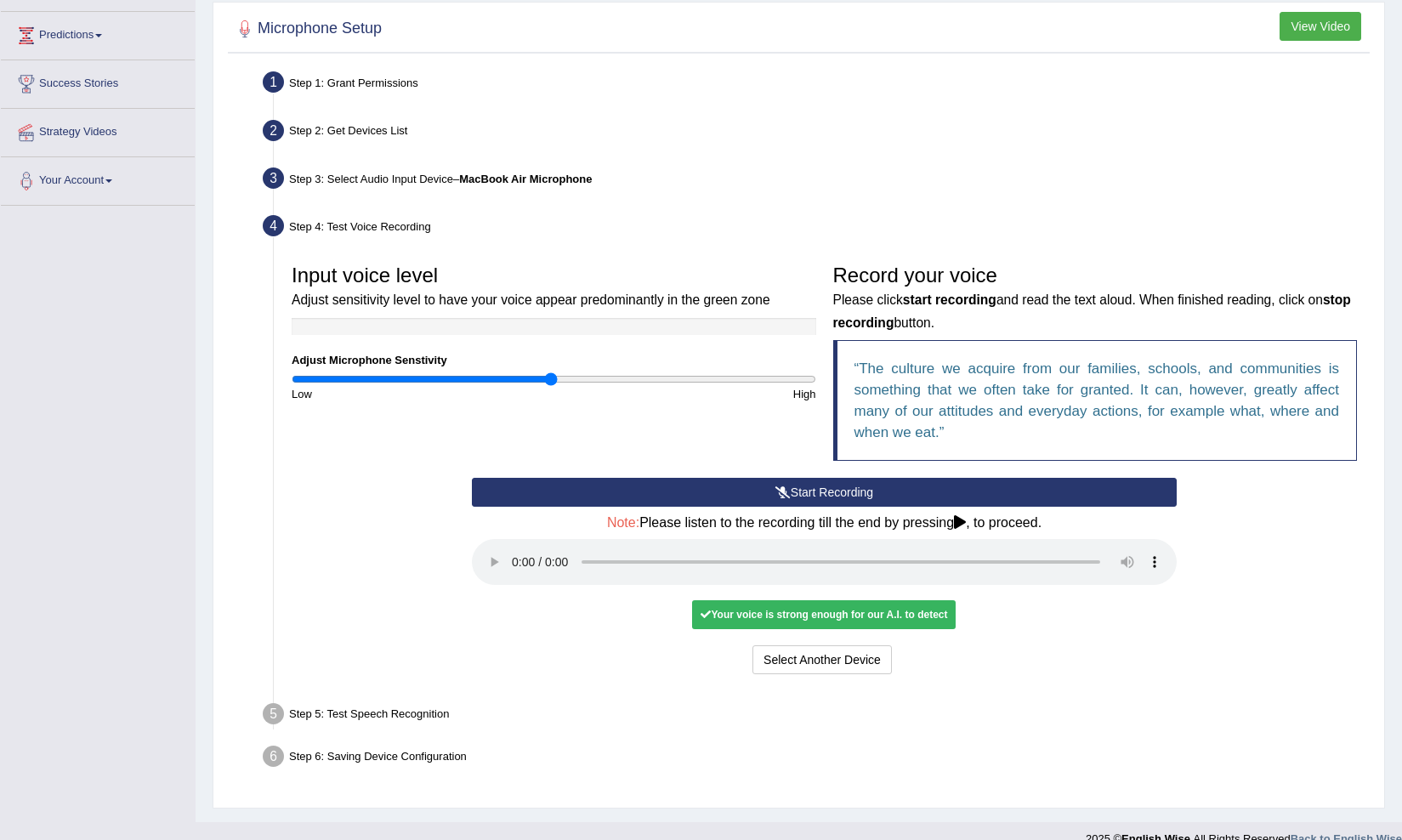
scroll to position [265, 0]
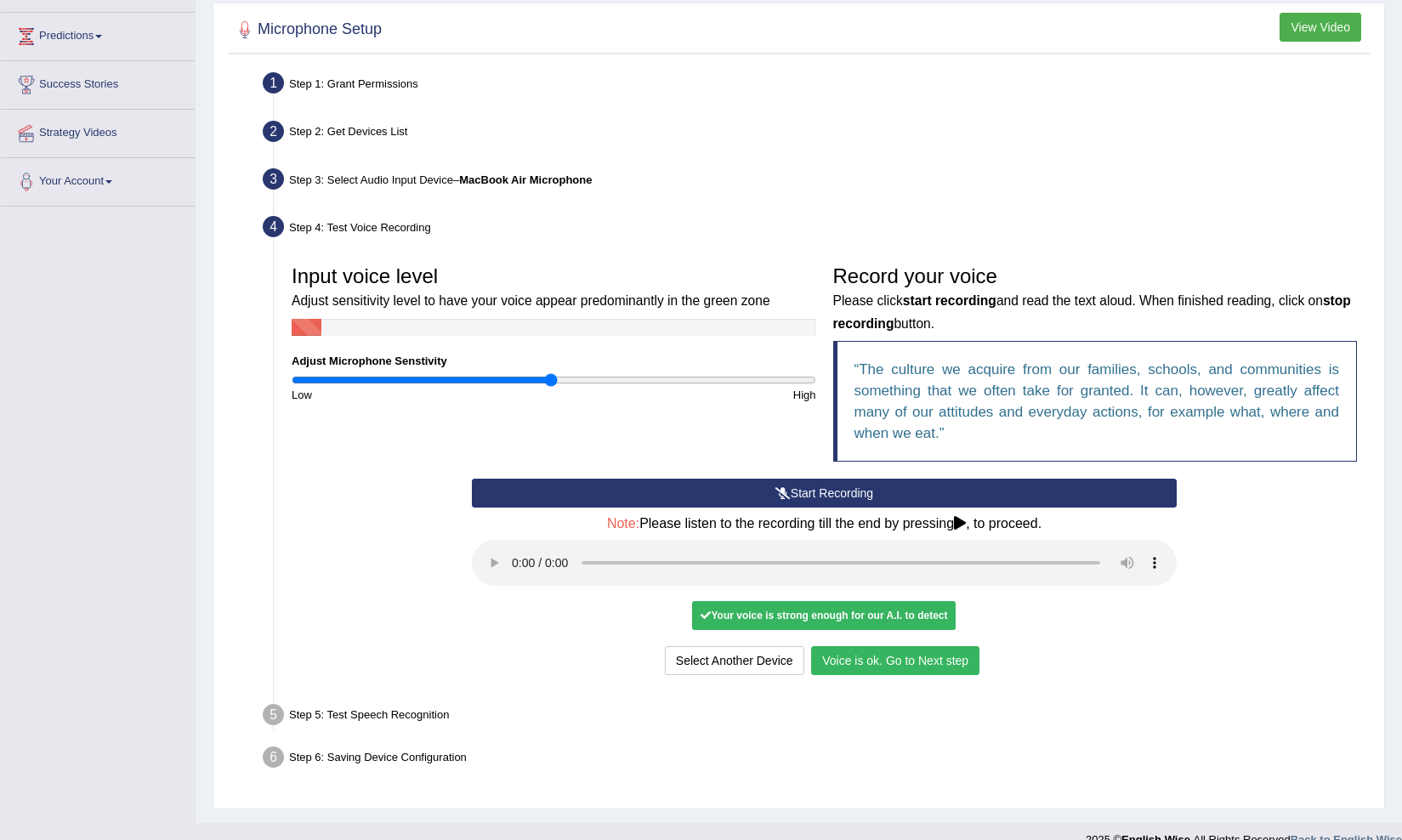
click at [911, 646] on button "Voice is ok. Go to Next step" at bounding box center [894, 660] width 169 height 29
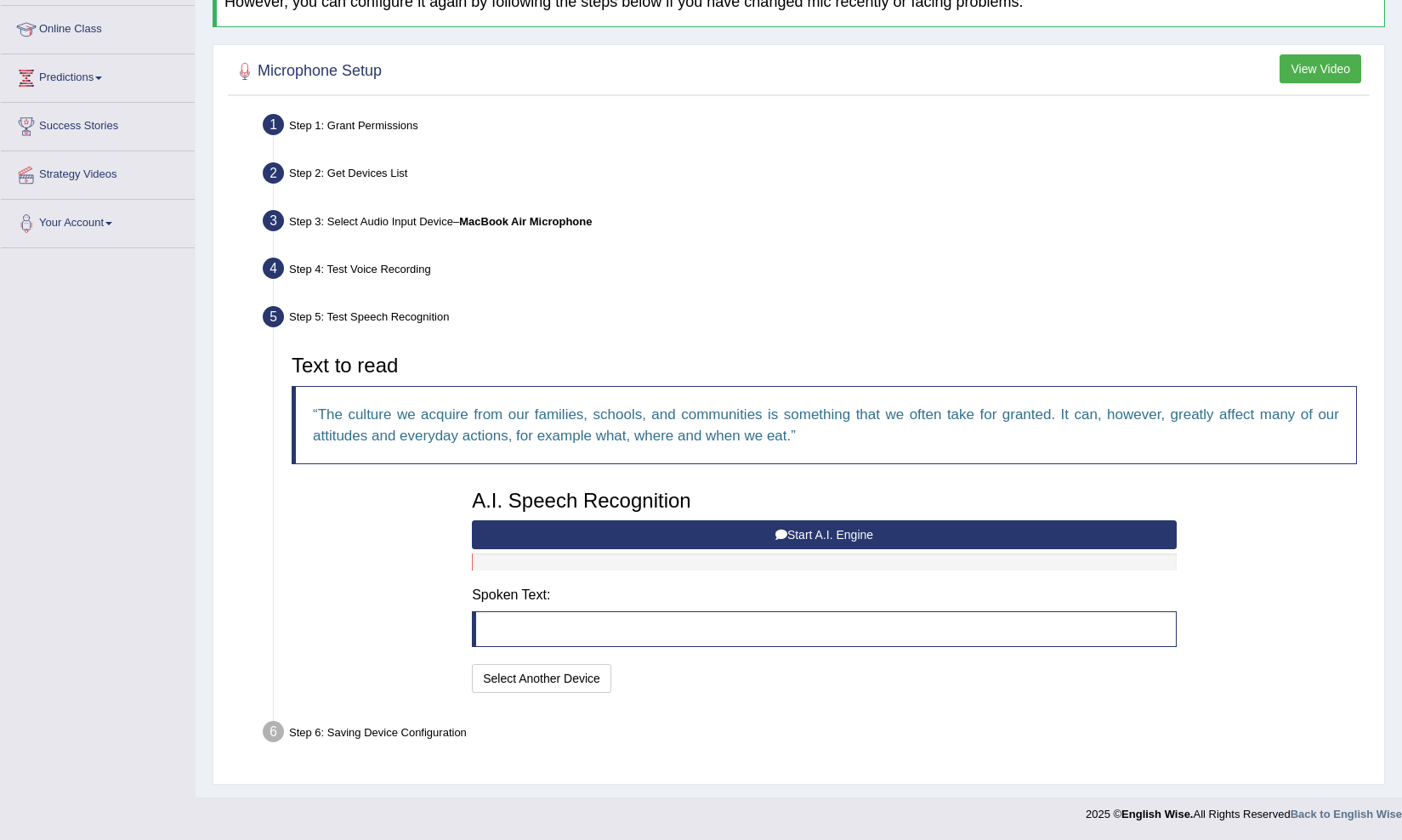
scroll to position [219, 0]
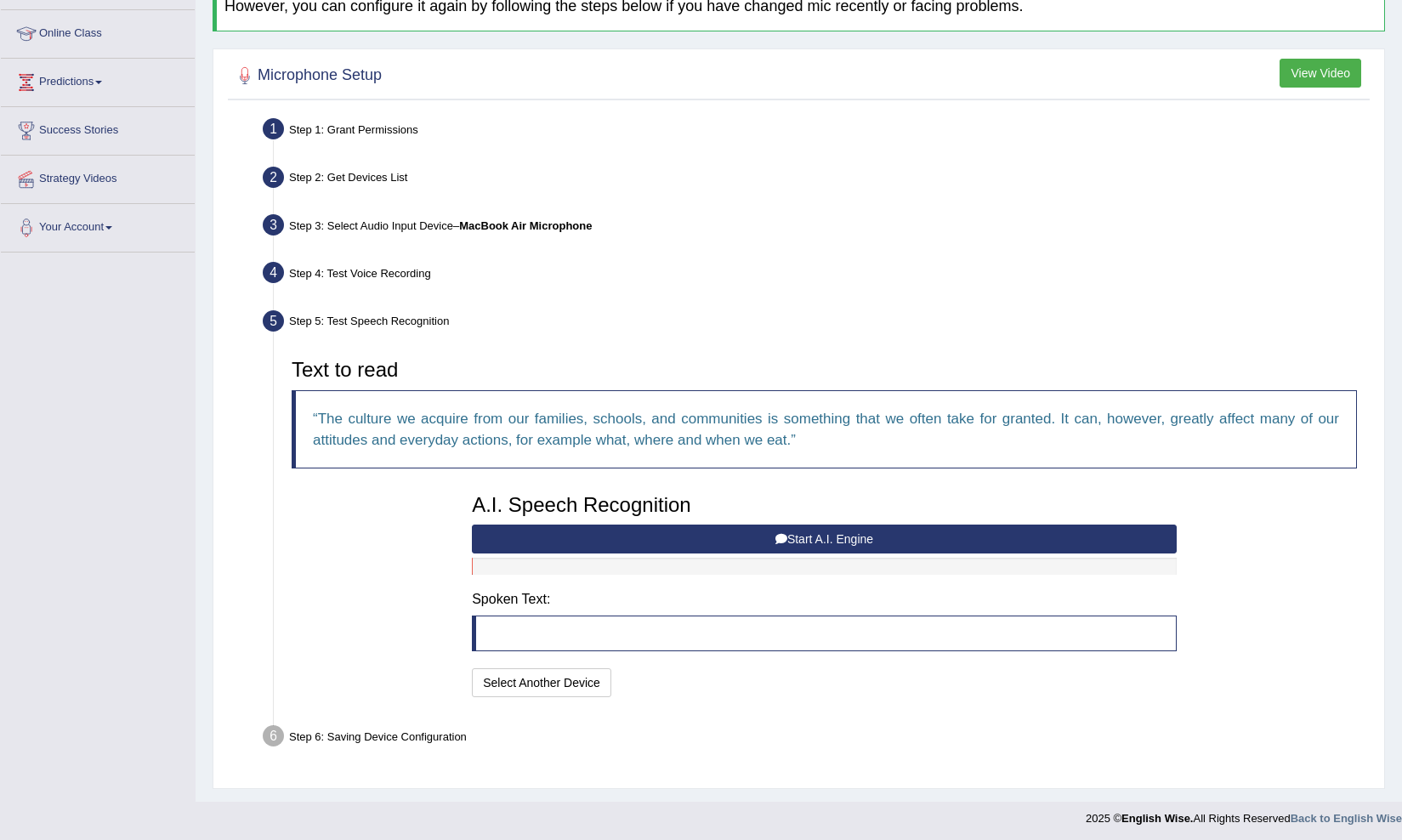
click at [741, 525] on button "Start A.I. Engine" at bounding box center [823, 538] width 705 height 29
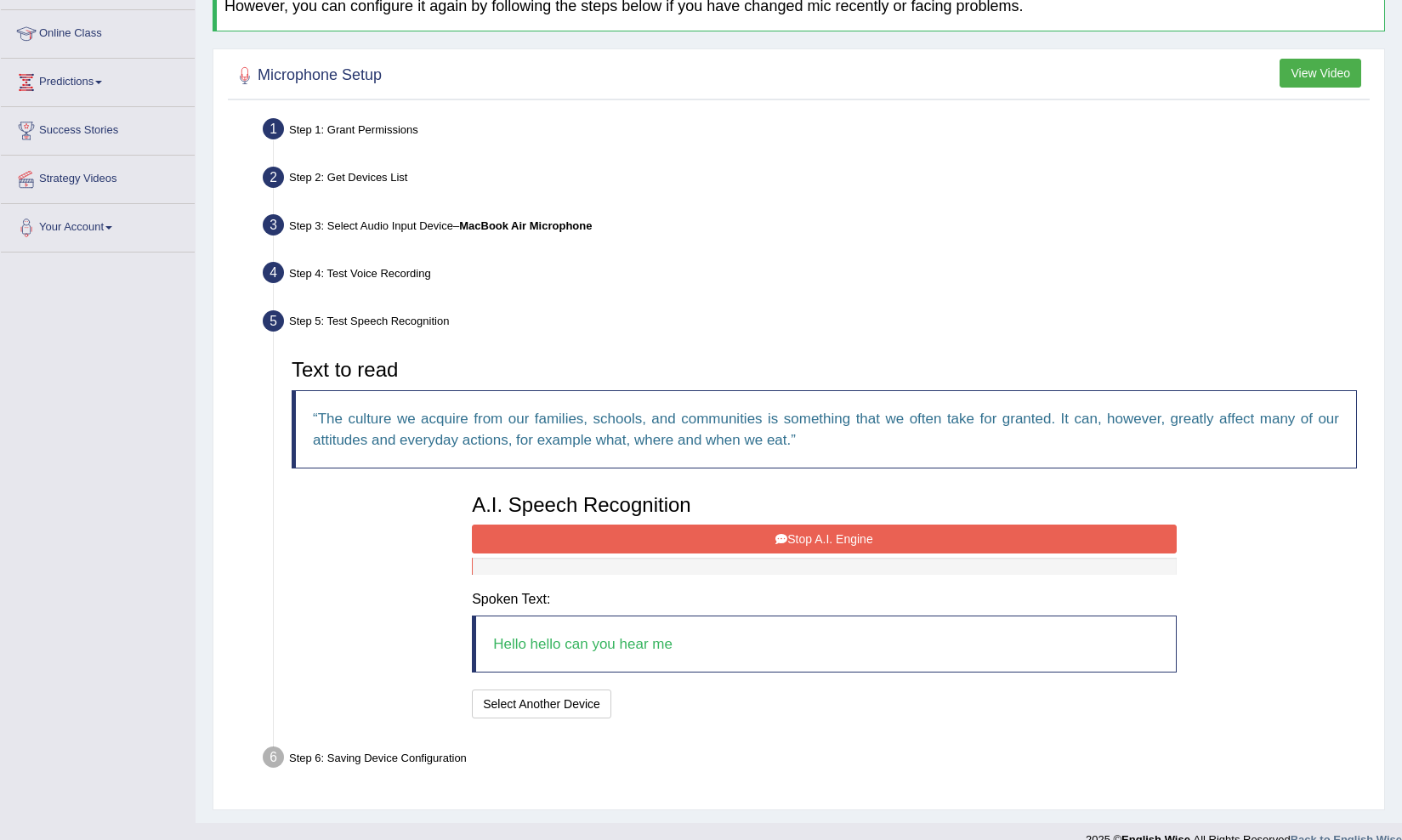
click at [718, 533] on button "Stop A.I. Engine" at bounding box center [823, 538] width 705 height 29
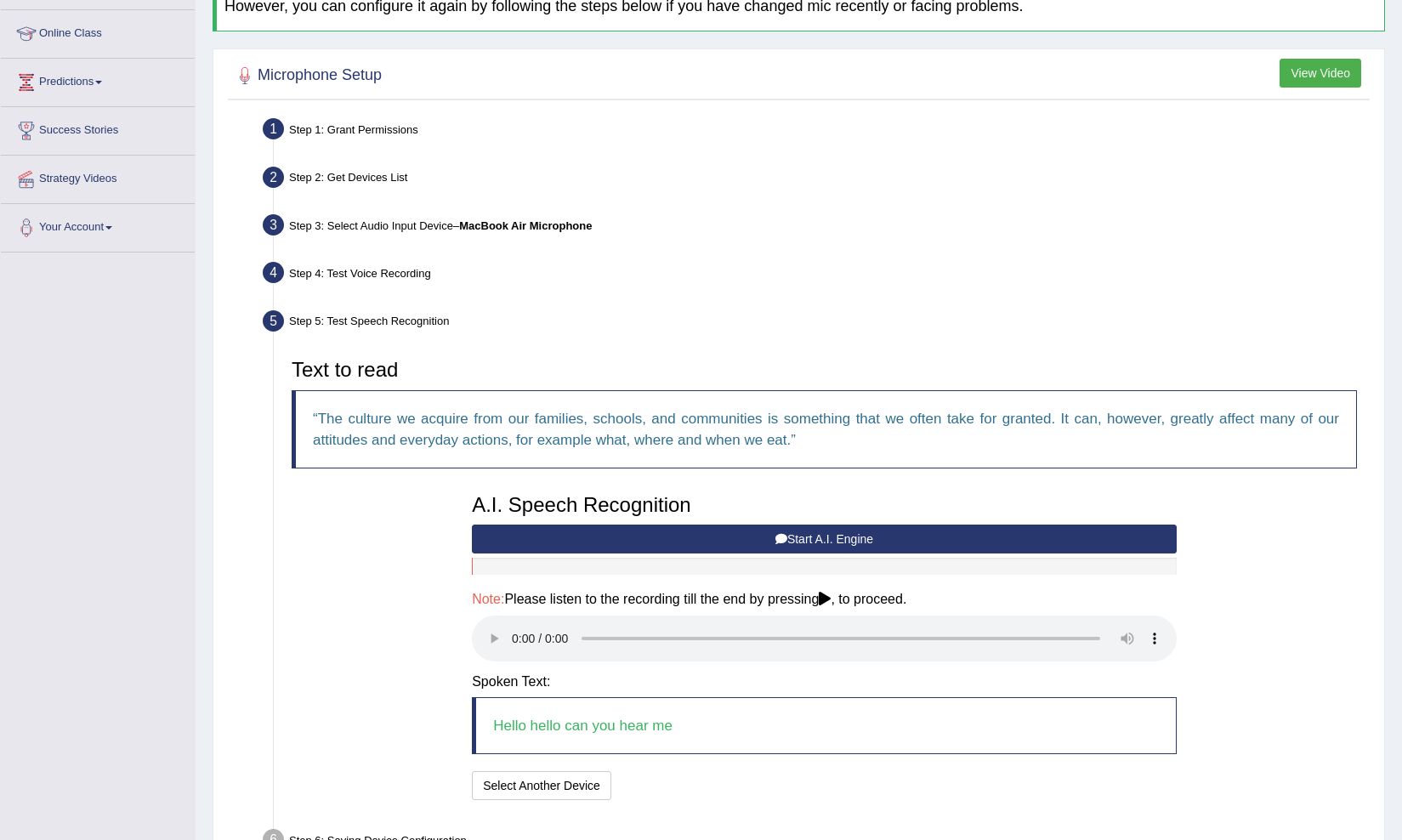
click at [515, 631] on audio at bounding box center [823, 638] width 705 height 46
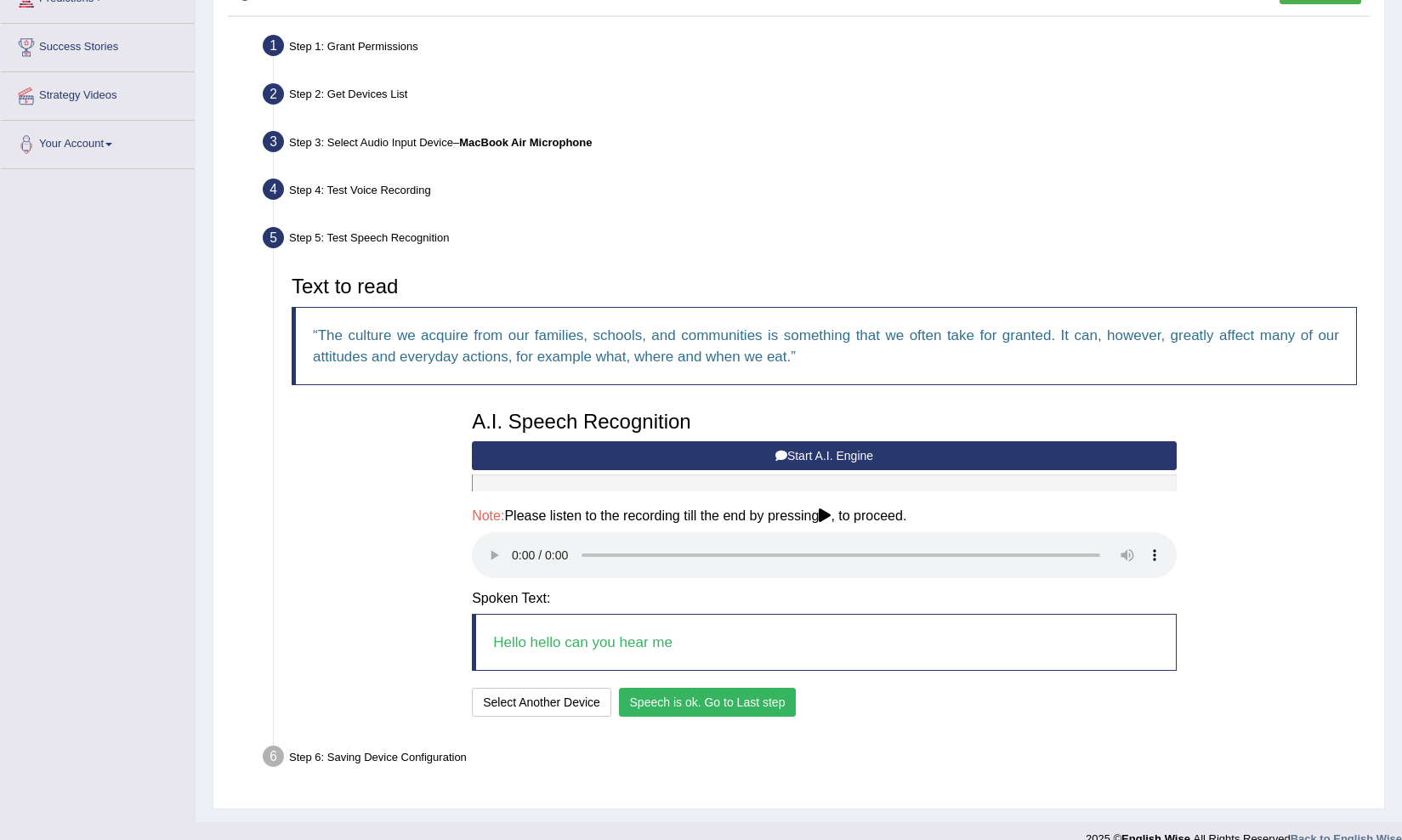
click at [772, 687] on button "Speech is ok. Go to Last step" at bounding box center [708, 701] width 177 height 29
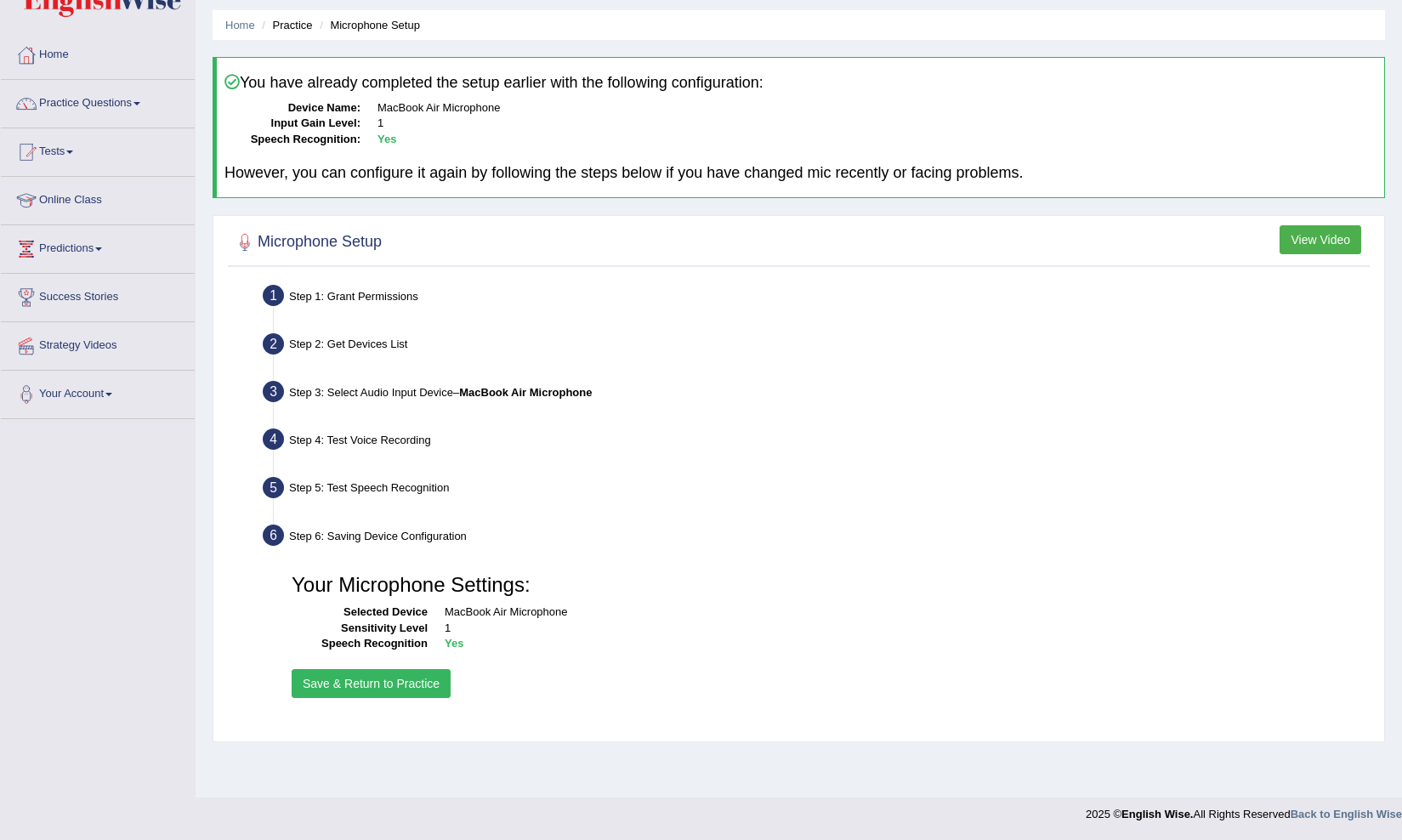
scroll to position [52, 0]
click at [328, 677] on button "Save & Return to Practice" at bounding box center [371, 682] width 159 height 29
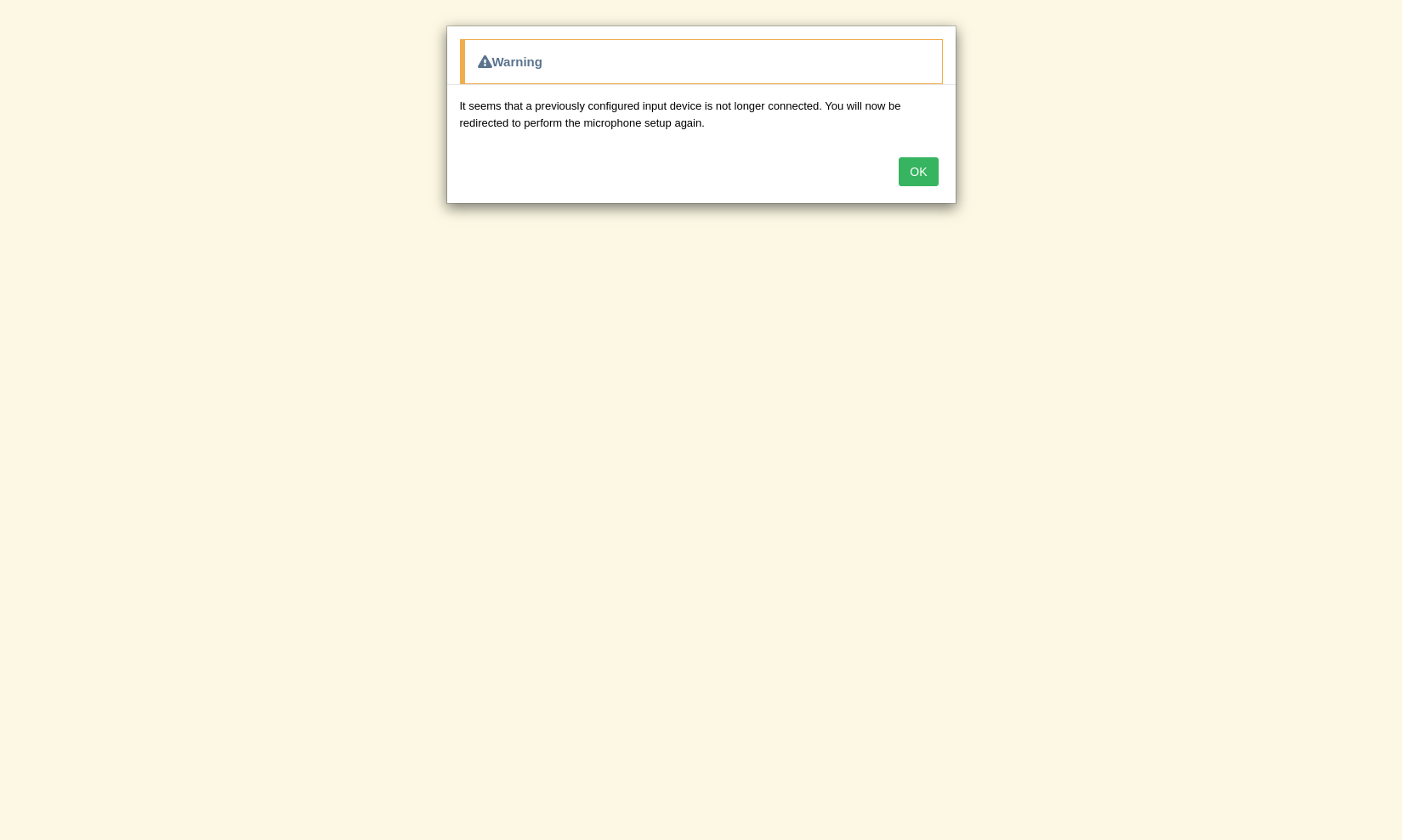
click at [909, 178] on button "OK" at bounding box center [918, 171] width 39 height 29
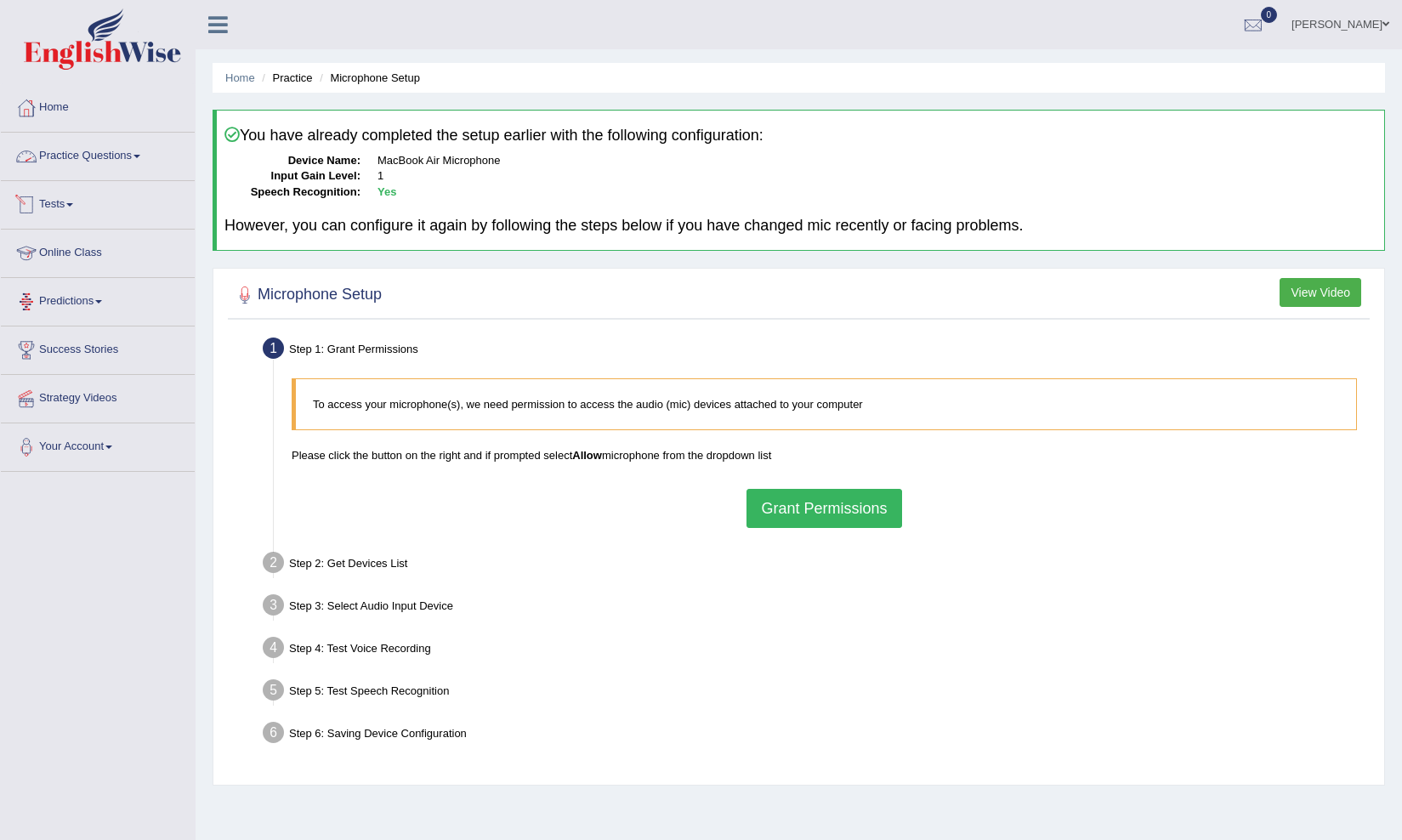
click at [112, 146] on link "Practice Questions" at bounding box center [98, 153] width 194 height 42
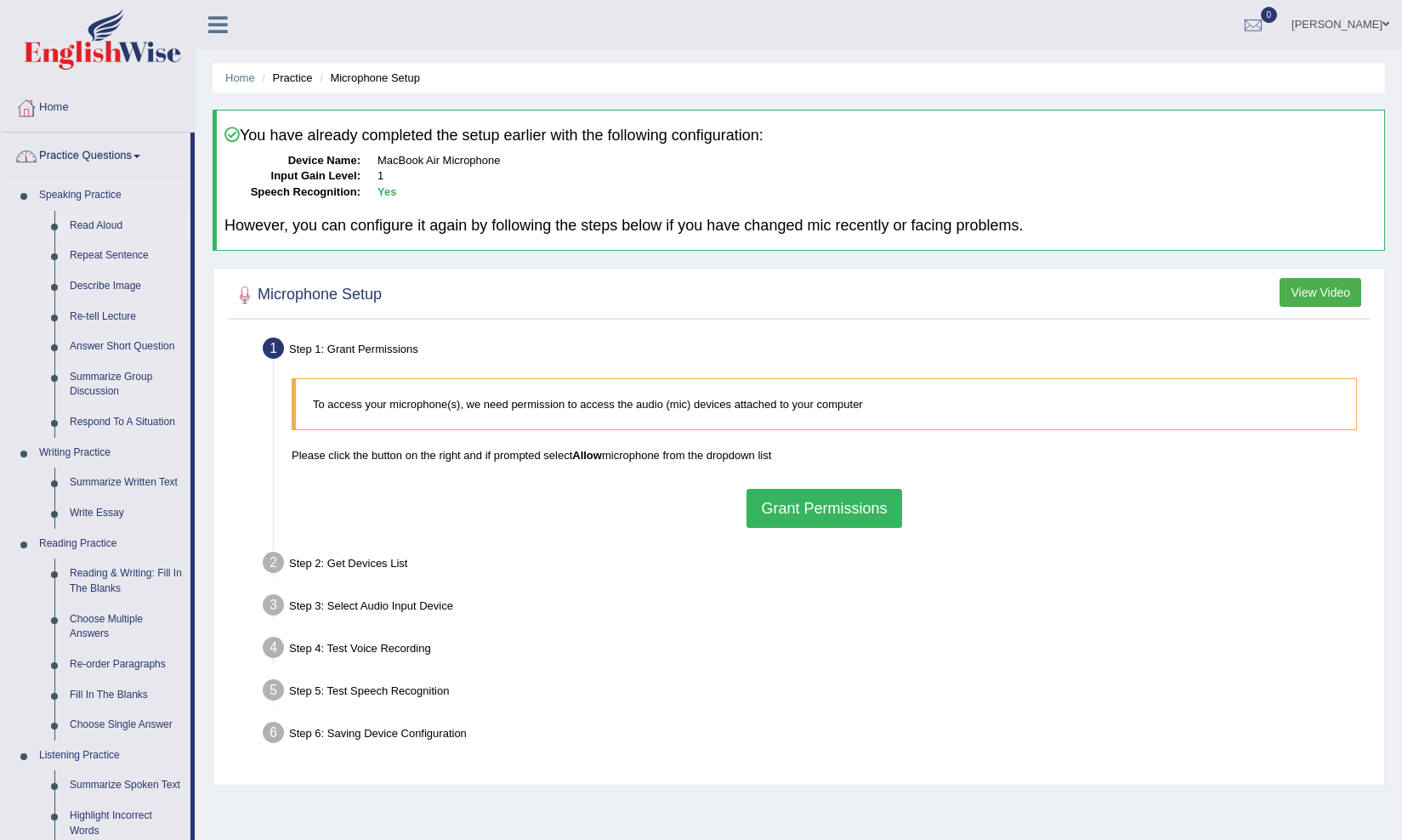
click at [105, 225] on link "Read Aloud" at bounding box center [126, 226] width 128 height 31
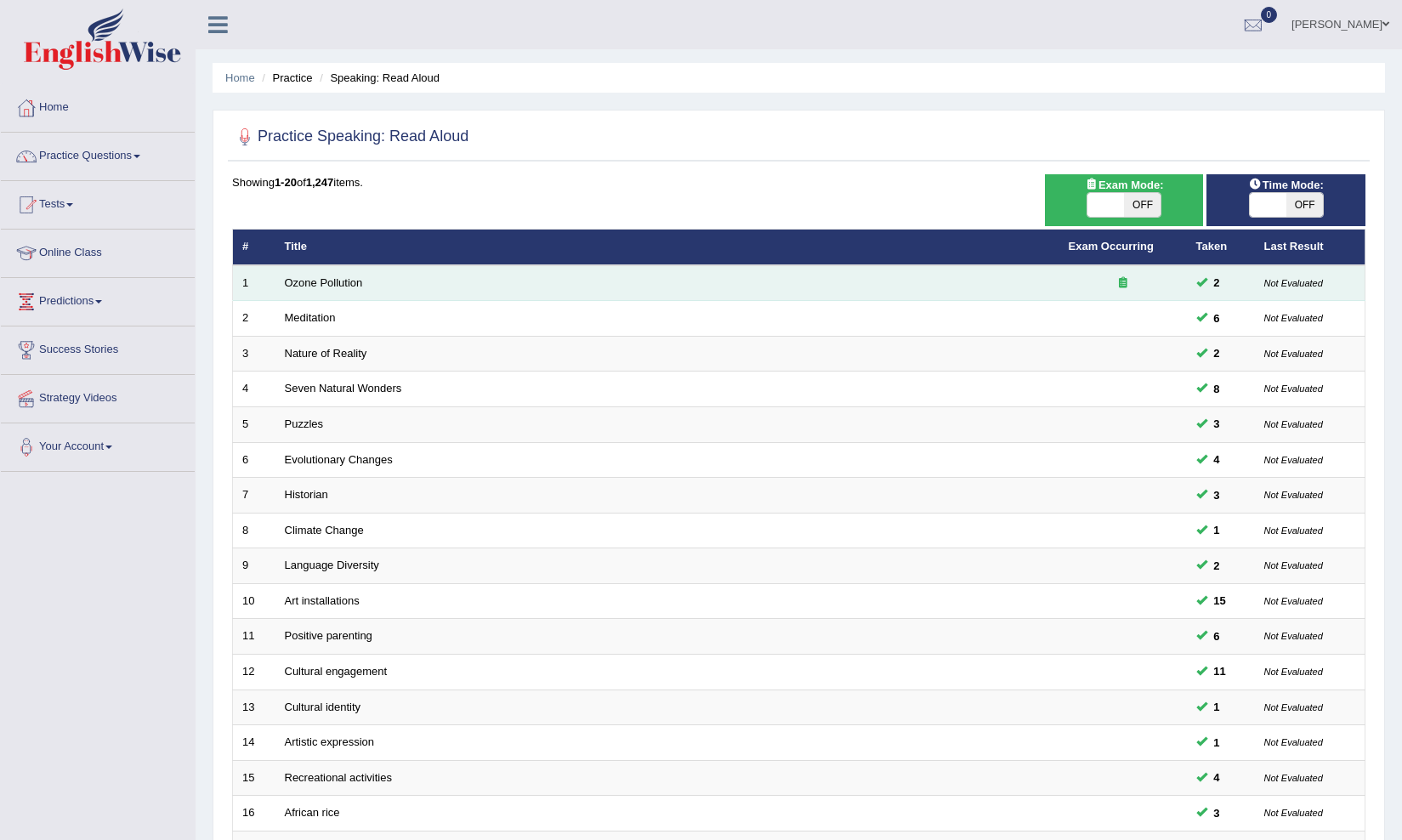
click at [373, 286] on td "Ozone Pollution" at bounding box center [666, 283] width 784 height 35
click at [328, 277] on link "Ozone Pollution" at bounding box center [323, 282] width 78 height 13
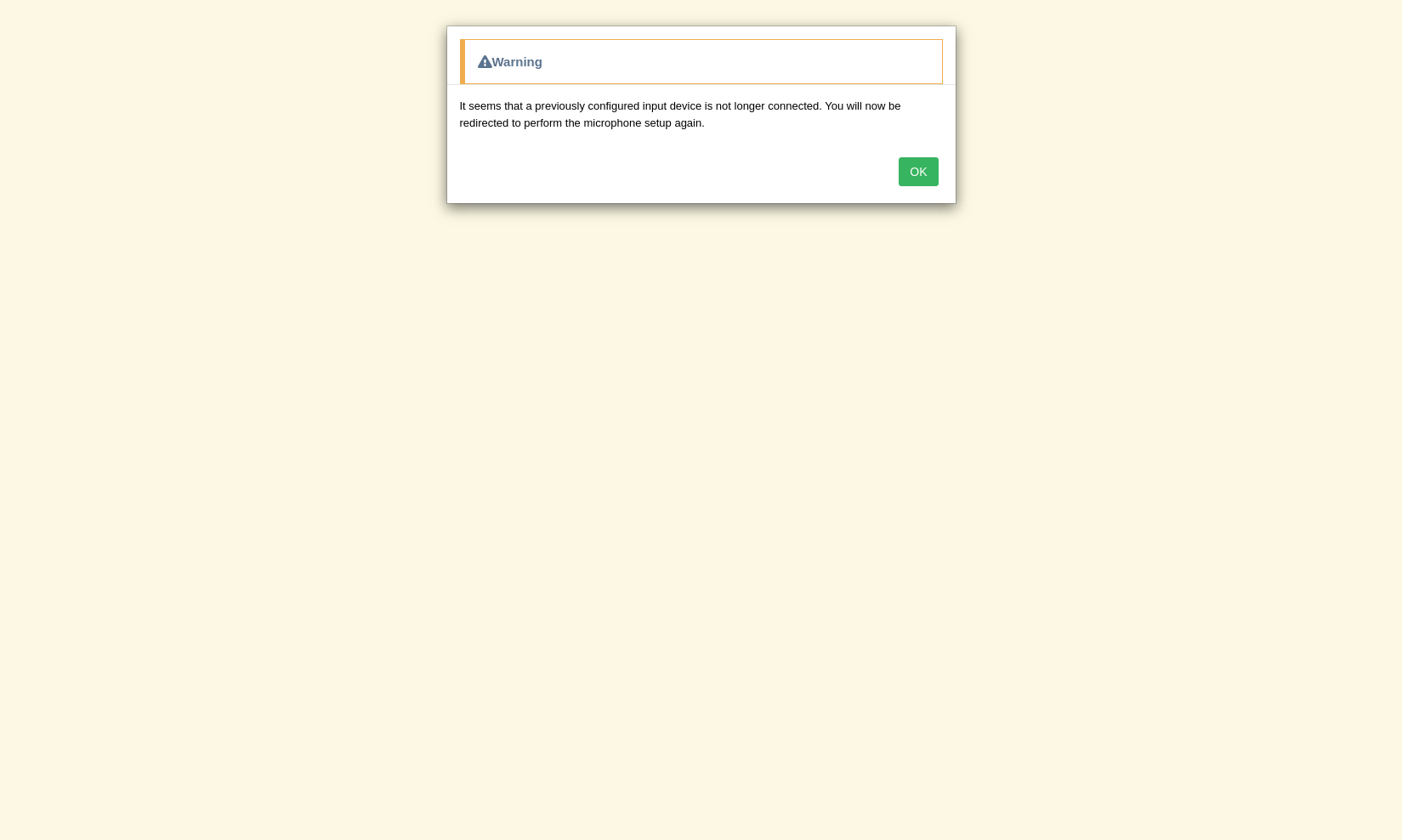
click at [924, 175] on button "OK" at bounding box center [918, 171] width 39 height 29
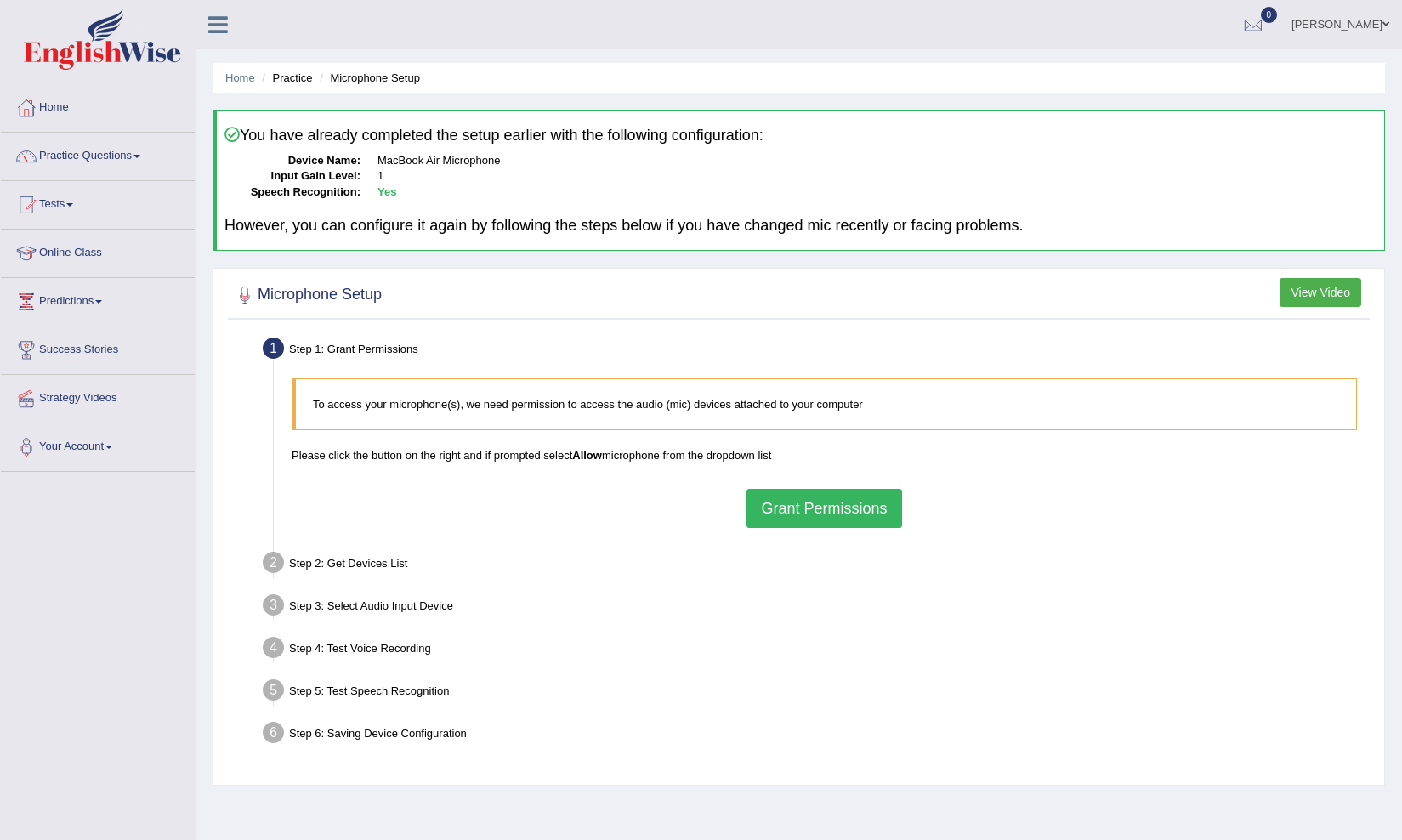
click at [800, 504] on button "Grant Permissions" at bounding box center [823, 509] width 155 height 39
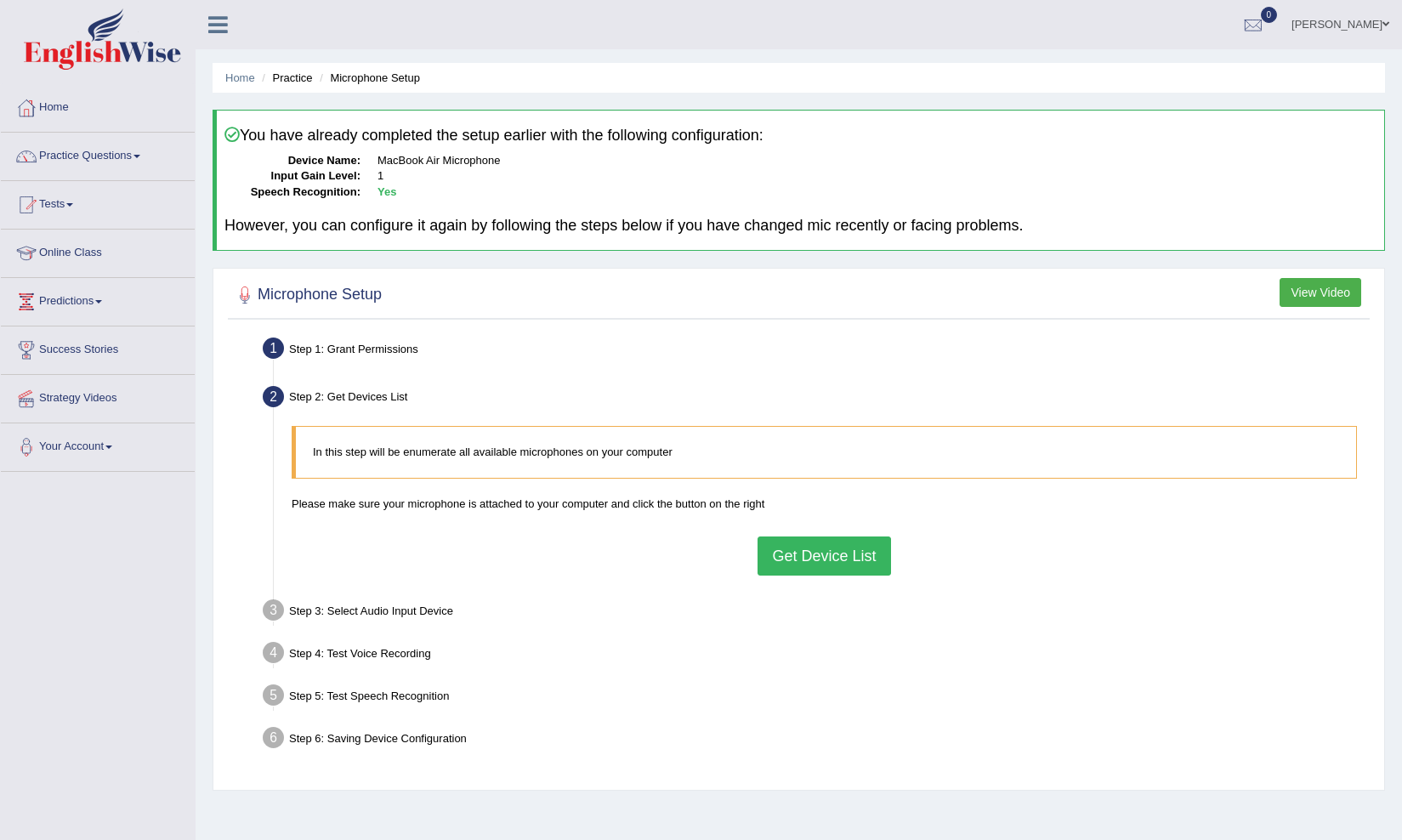
click at [790, 550] on button "Get Device List" at bounding box center [823, 556] width 132 height 39
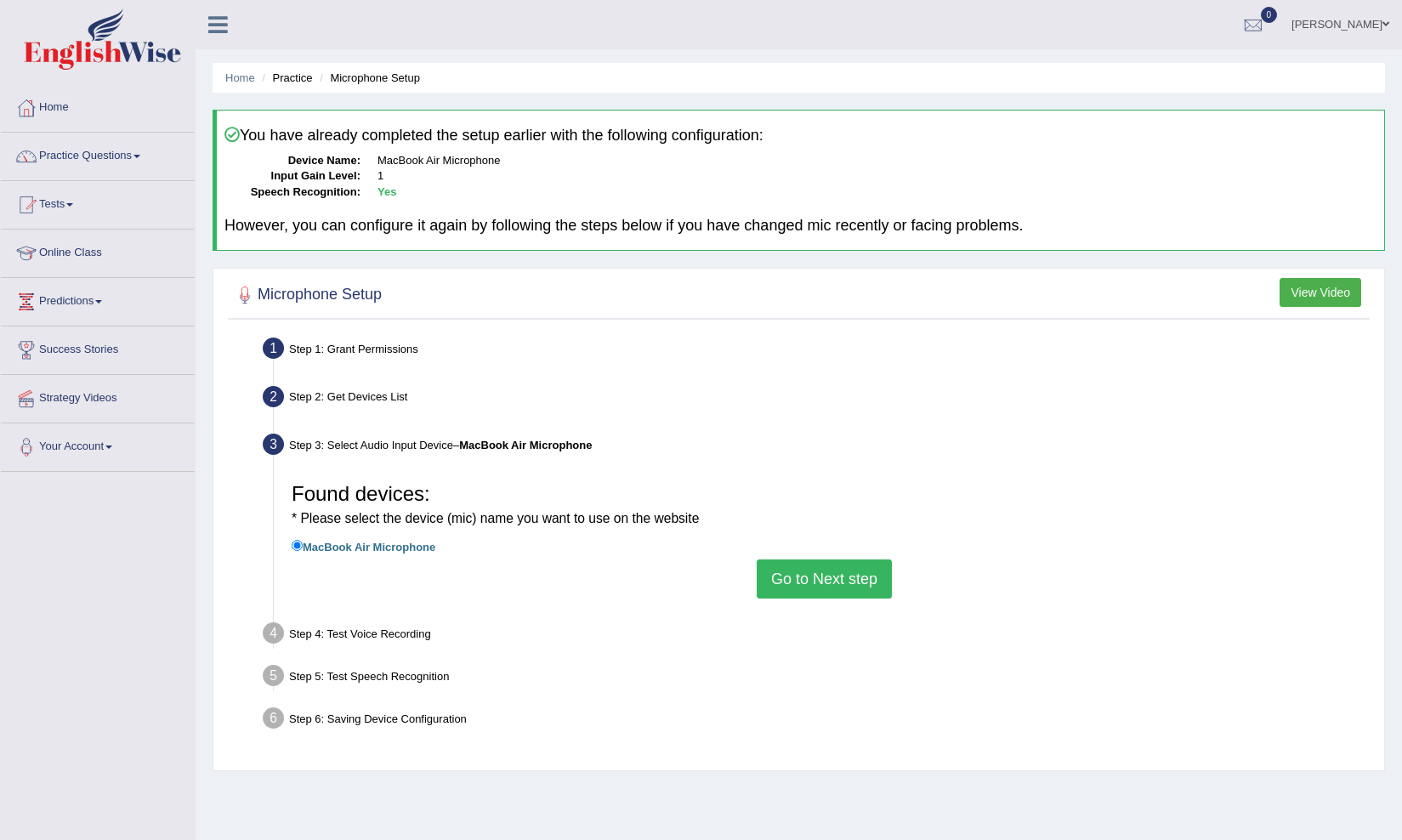
click at [797, 581] on button "Go to Next step" at bounding box center [823, 579] width 135 height 39
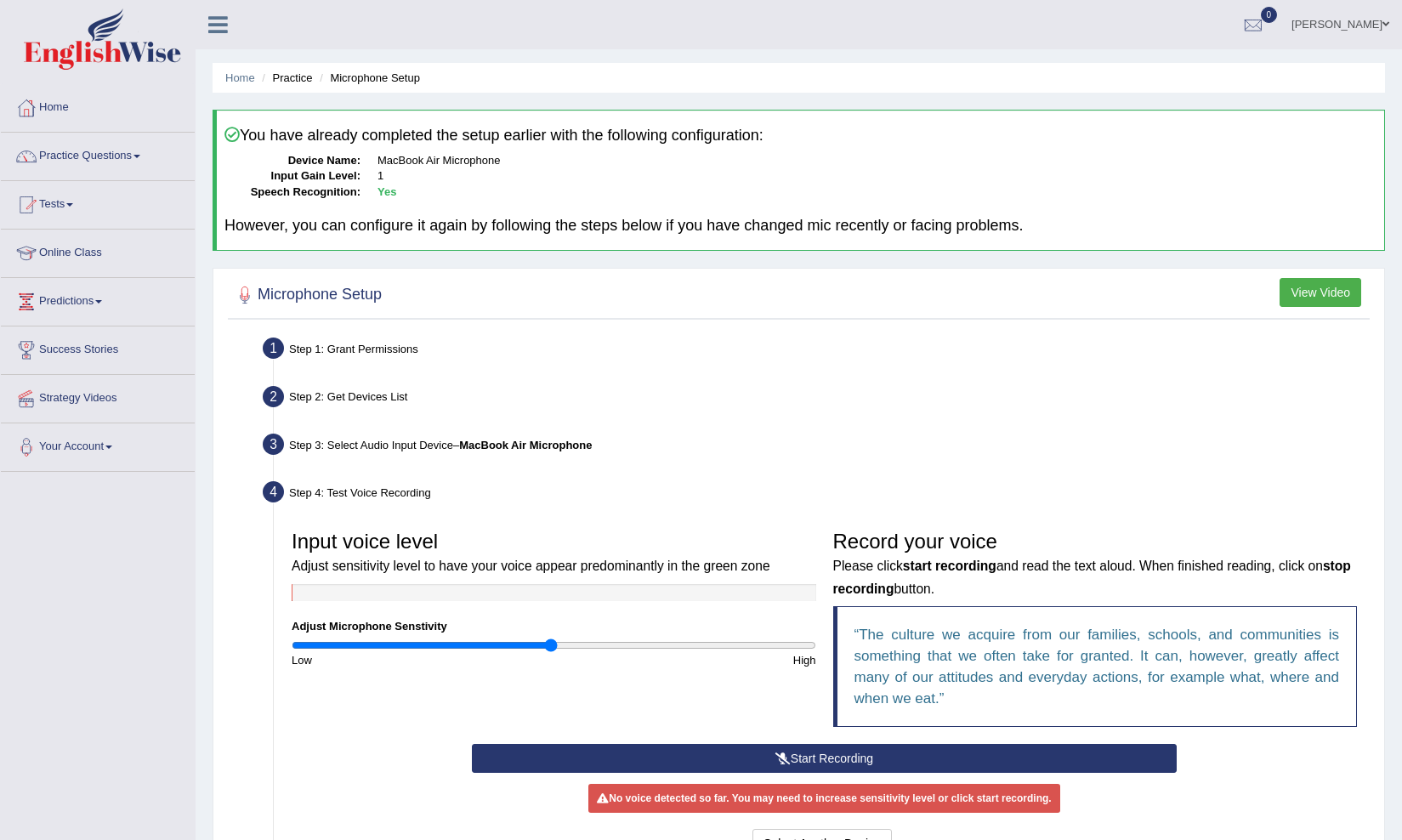
click at [760, 757] on button "Start Recording" at bounding box center [823, 757] width 705 height 29
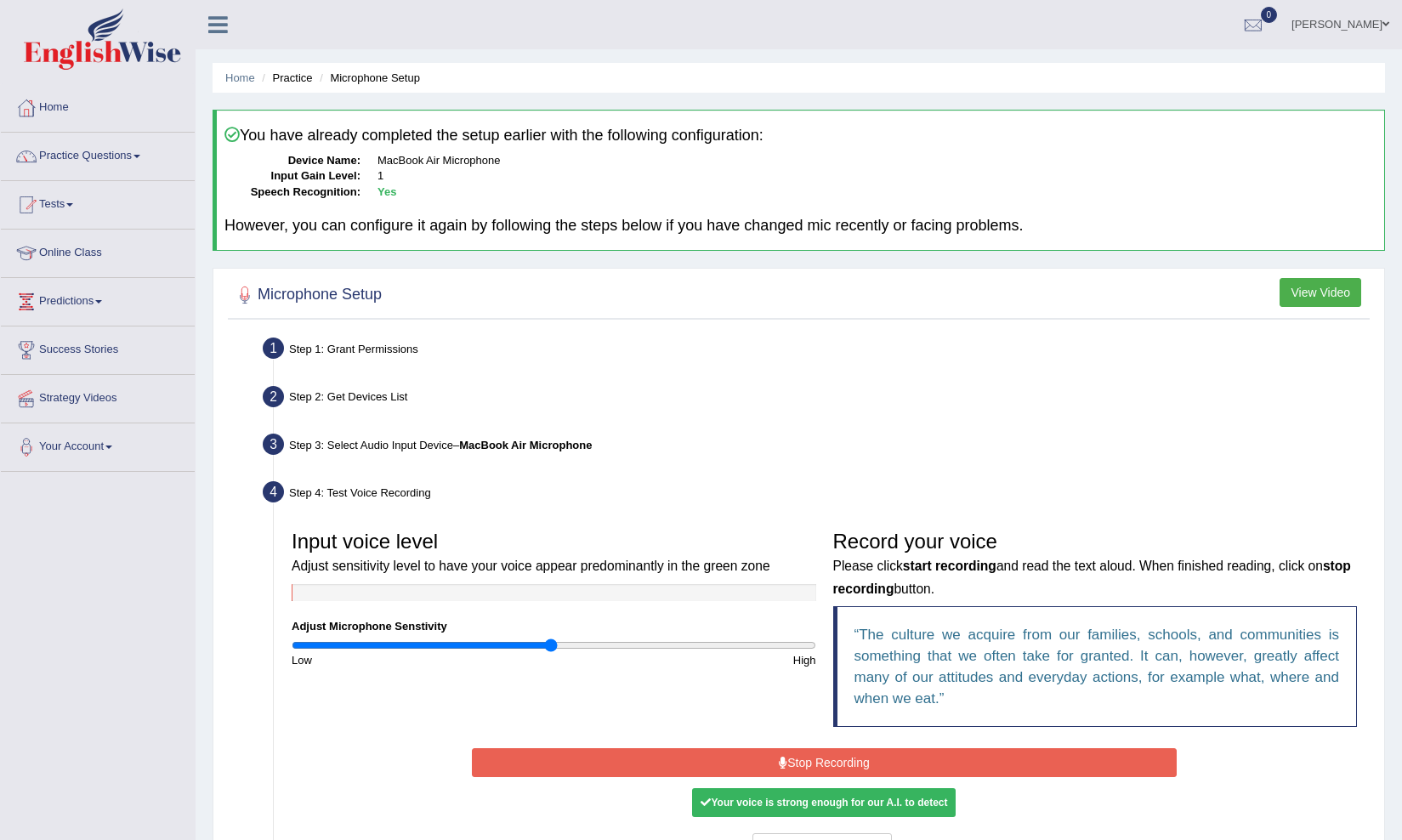
click at [760, 757] on button "Stop Recording" at bounding box center [823, 762] width 705 height 29
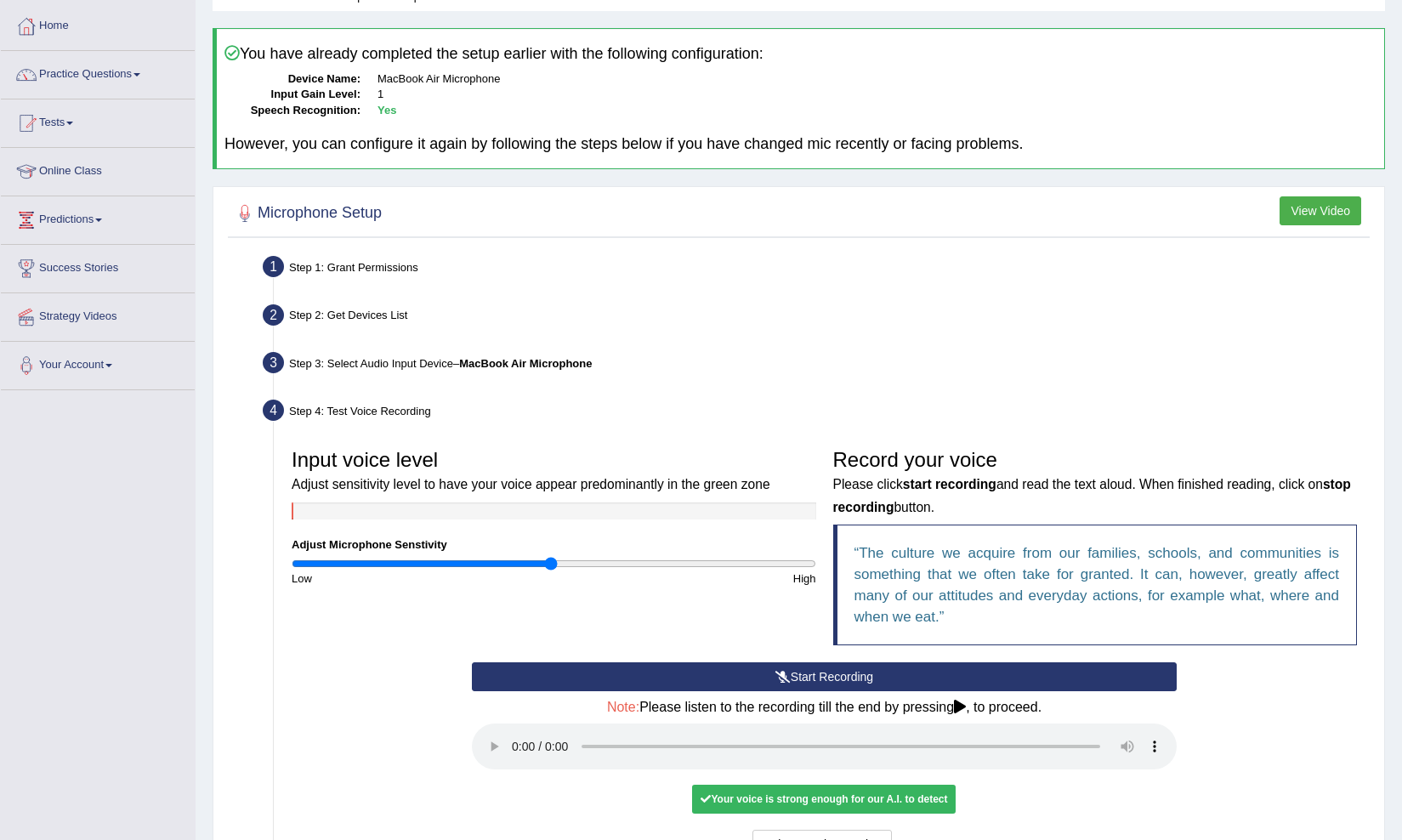
scroll to position [148, 0]
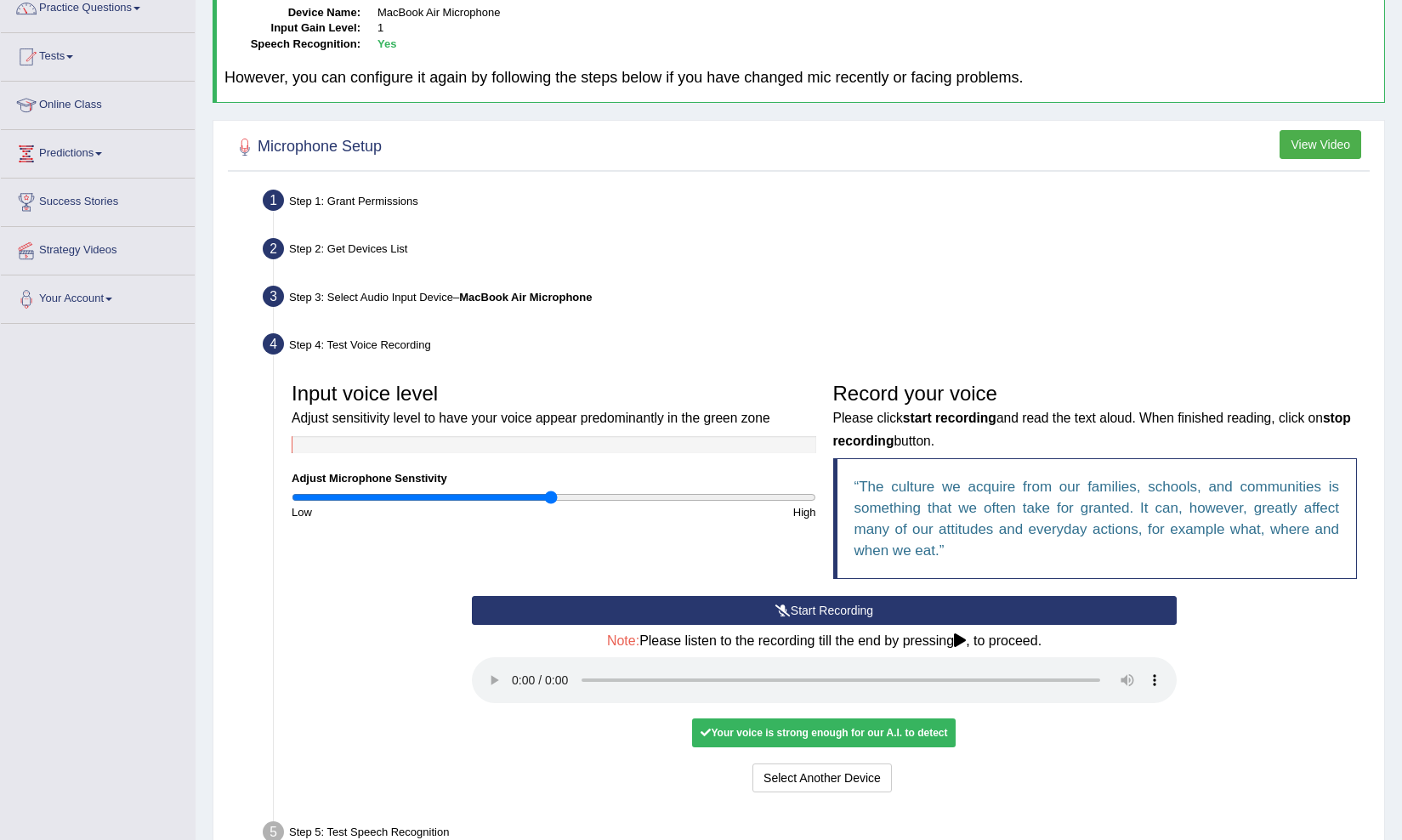
click at [517, 668] on audio at bounding box center [823, 679] width 705 height 46
click at [921, 763] on button "Voice is ok. Go to Next step" at bounding box center [894, 777] width 169 height 29
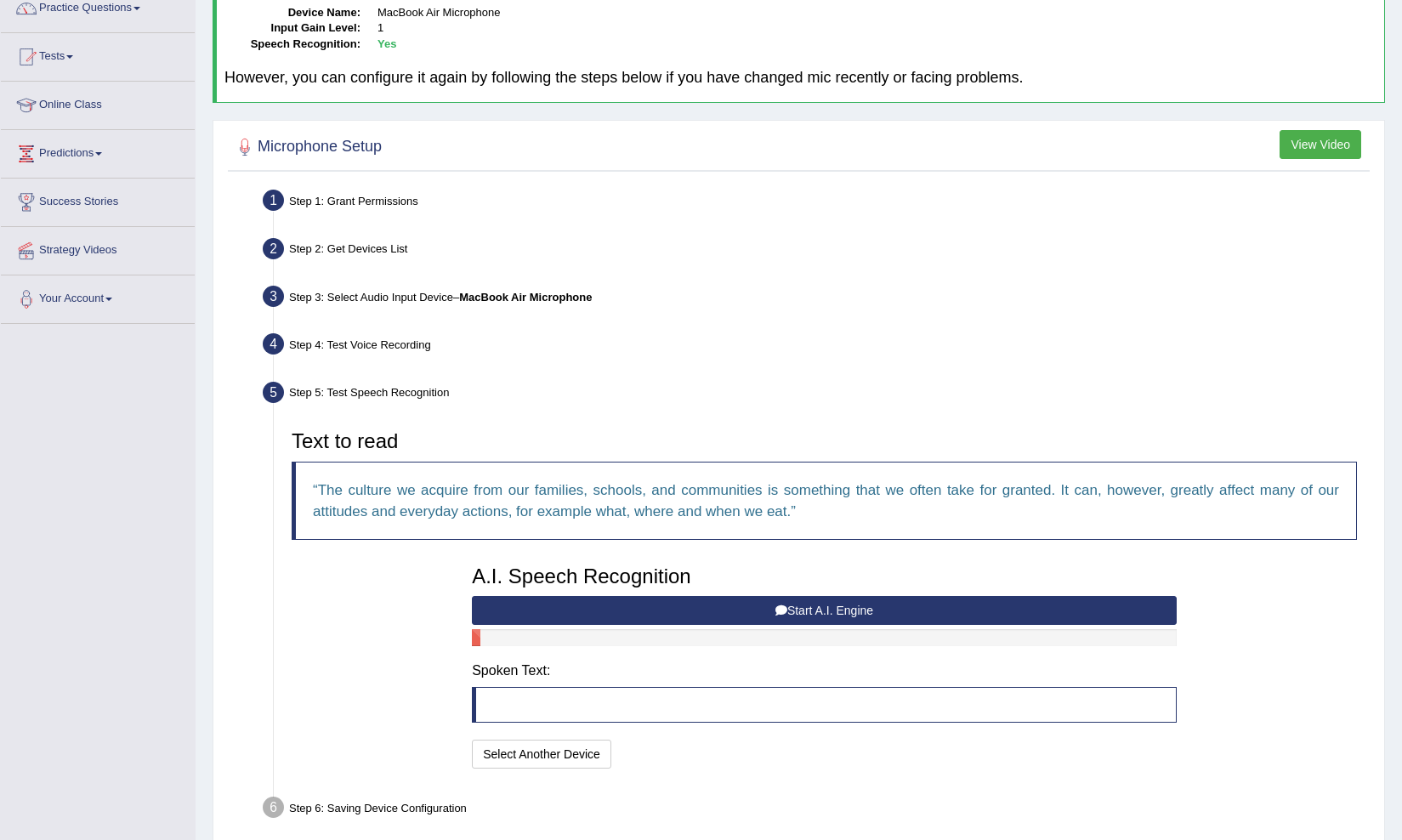
click at [683, 612] on button "Start A.I. Engine" at bounding box center [823, 609] width 705 height 29
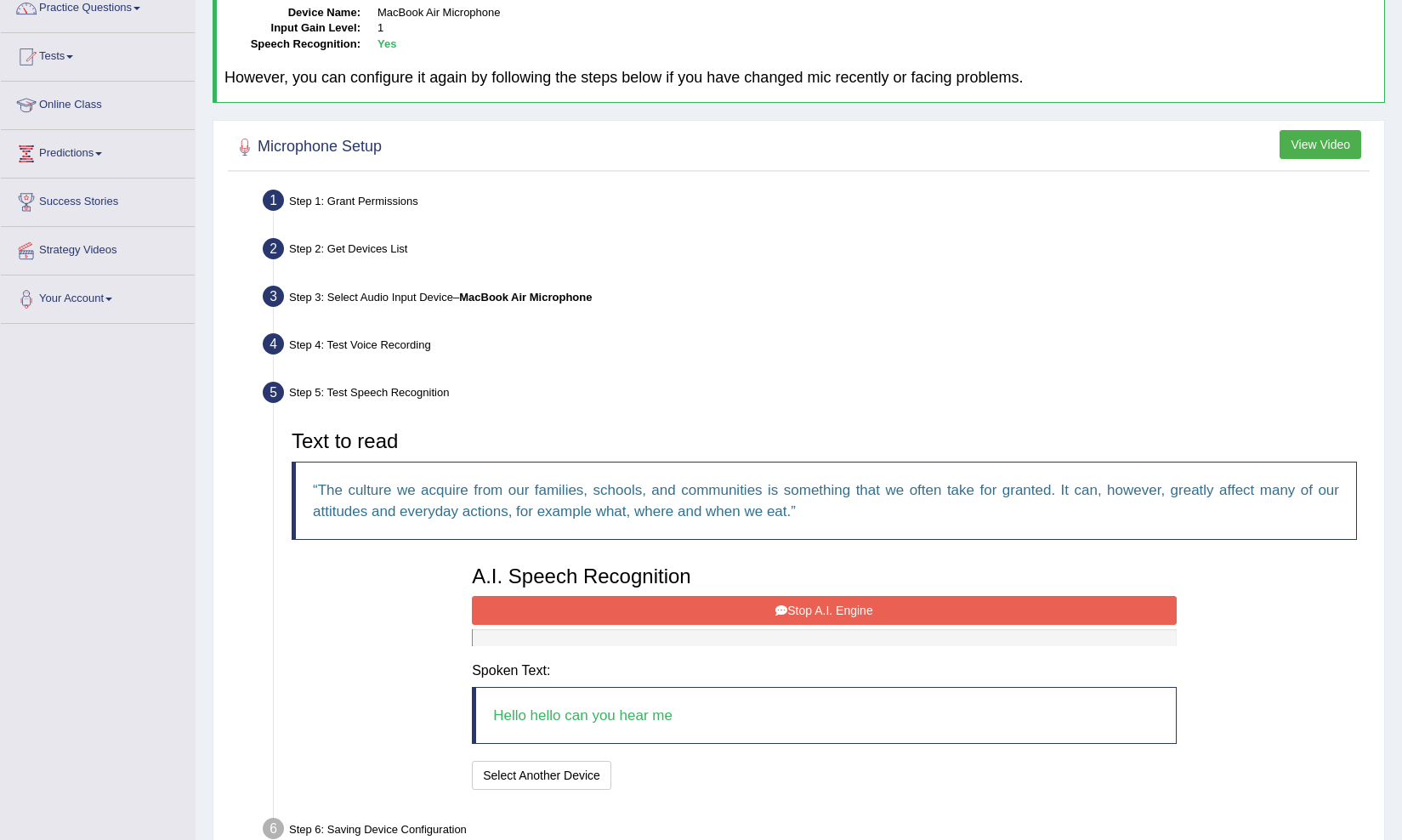
click at [736, 600] on button "Stop A.I. Engine" at bounding box center [823, 609] width 705 height 29
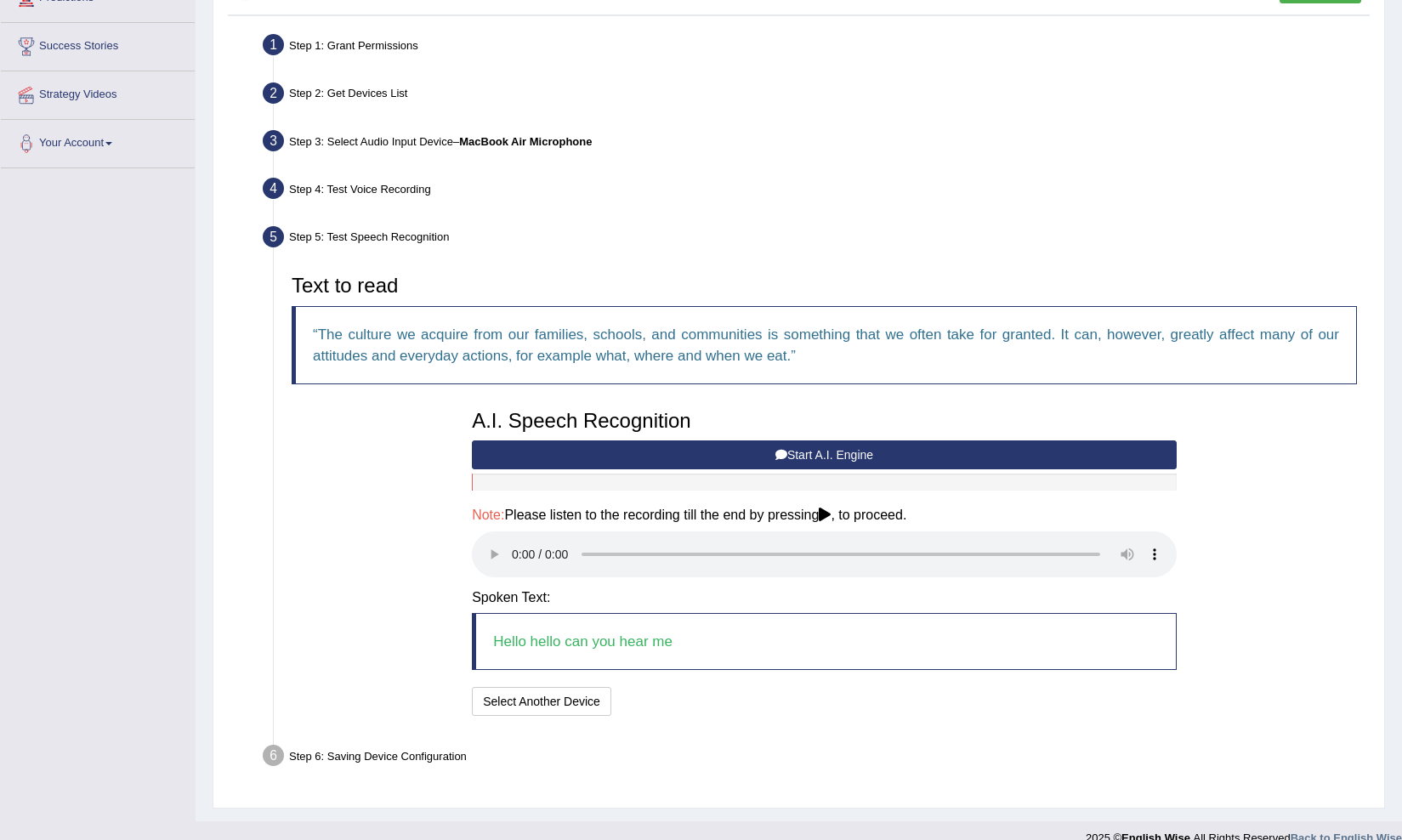
scroll to position [303, 0]
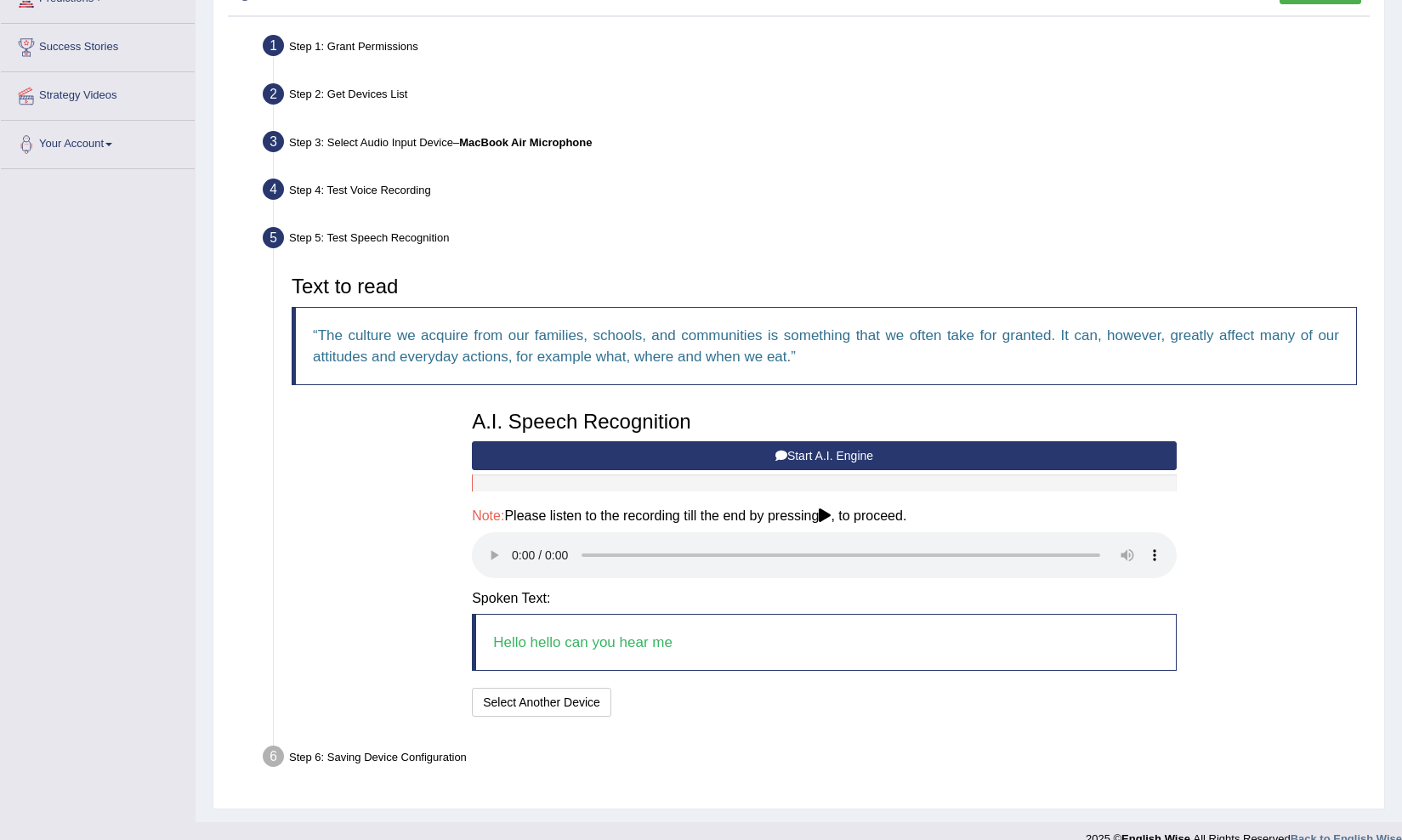
click at [519, 539] on audio at bounding box center [823, 555] width 705 height 46
click at [713, 687] on button "Speech is ok. Go to Last step" at bounding box center [708, 701] width 177 height 29
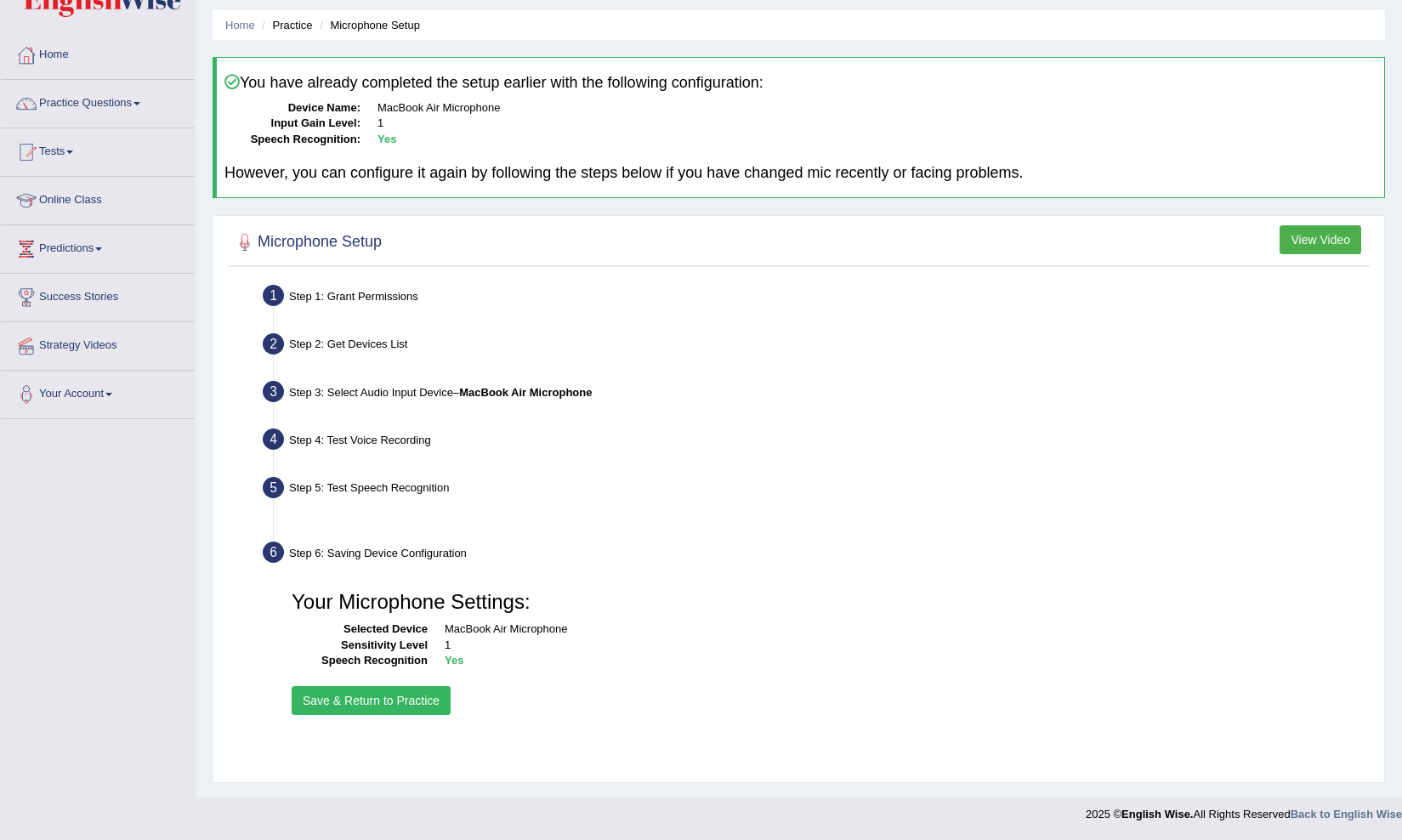
scroll to position [52, 0]
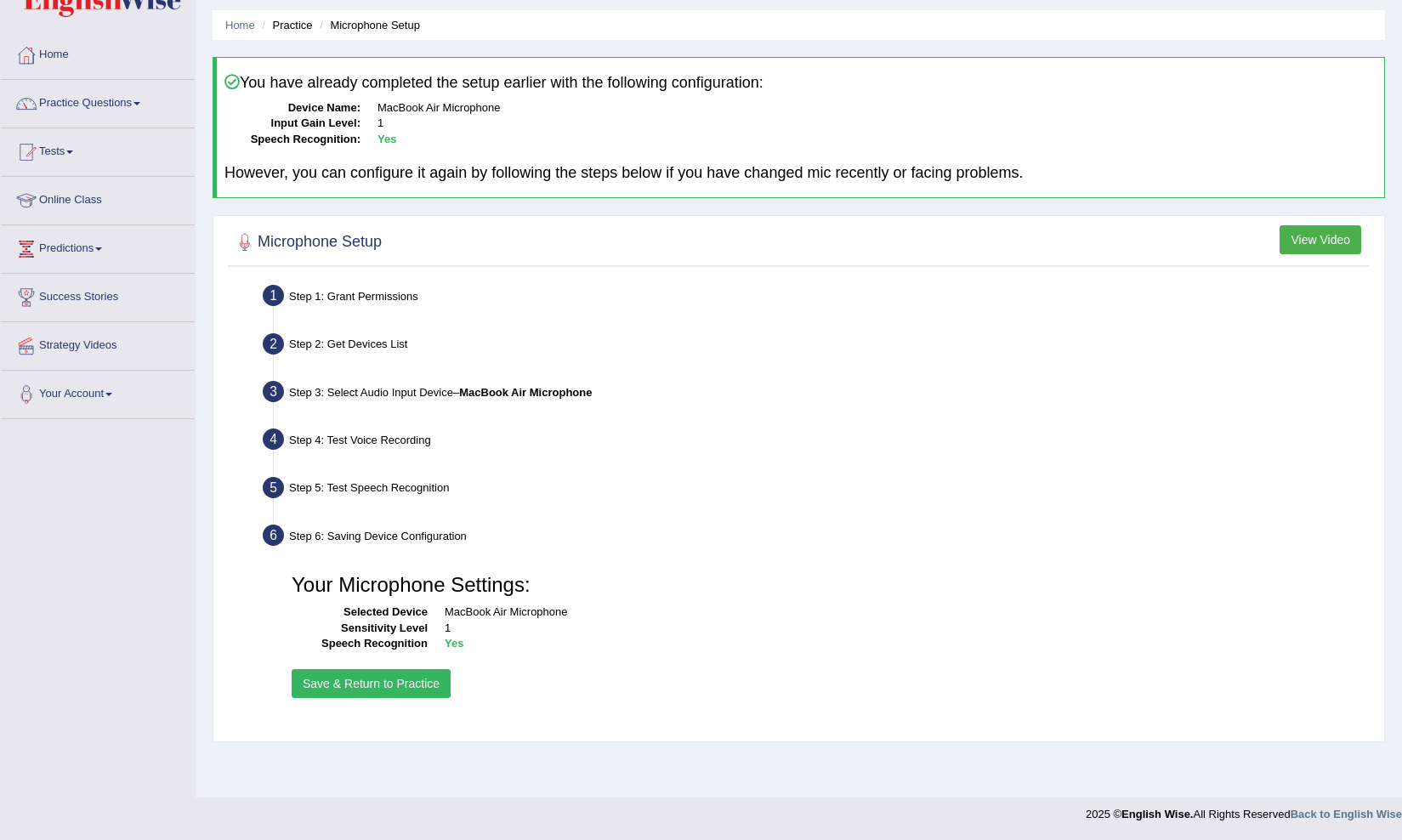
click at [318, 688] on button "Save & Return to Practice" at bounding box center [371, 682] width 159 height 29
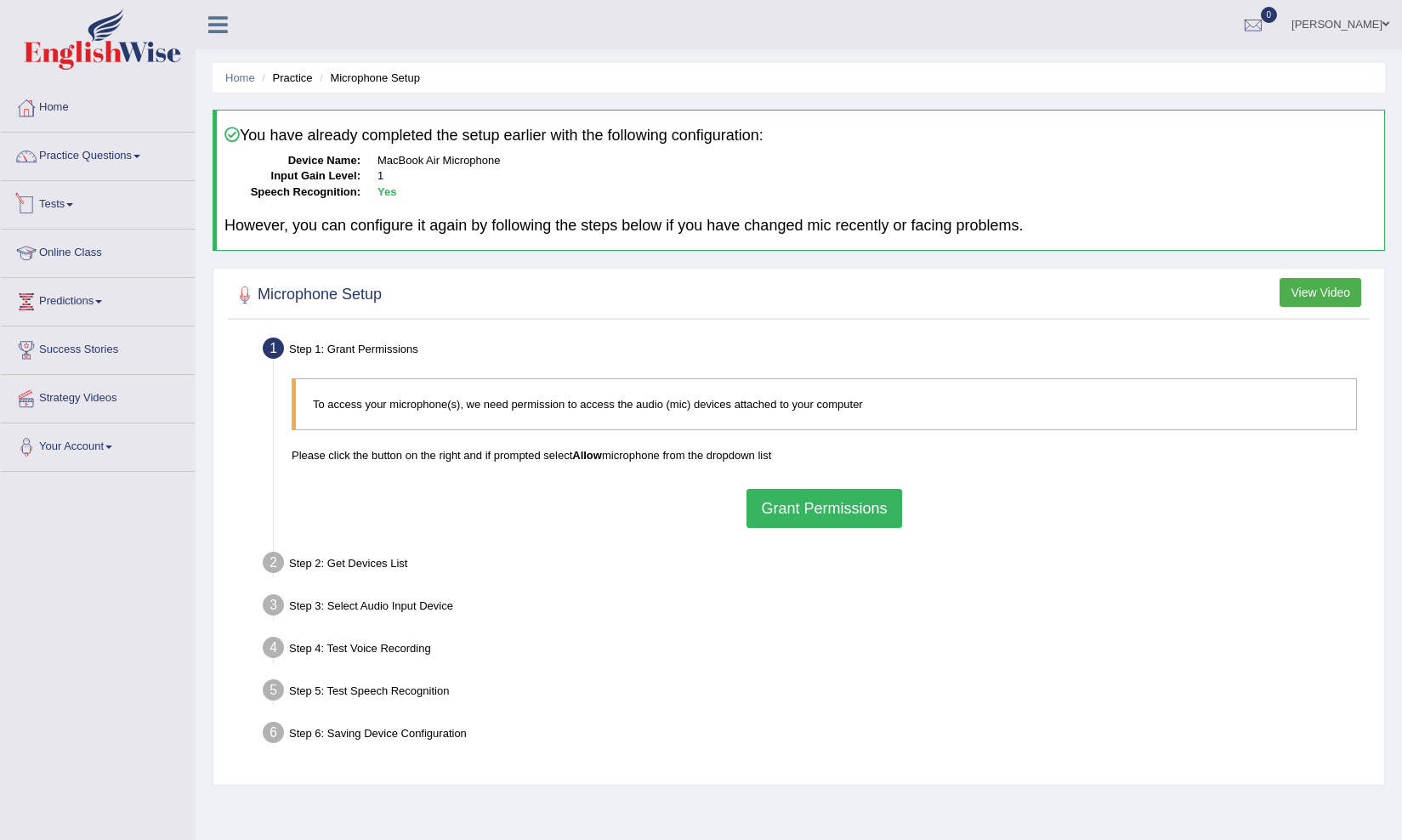
click at [65, 209] on link "Tests" at bounding box center [98, 202] width 194 height 42
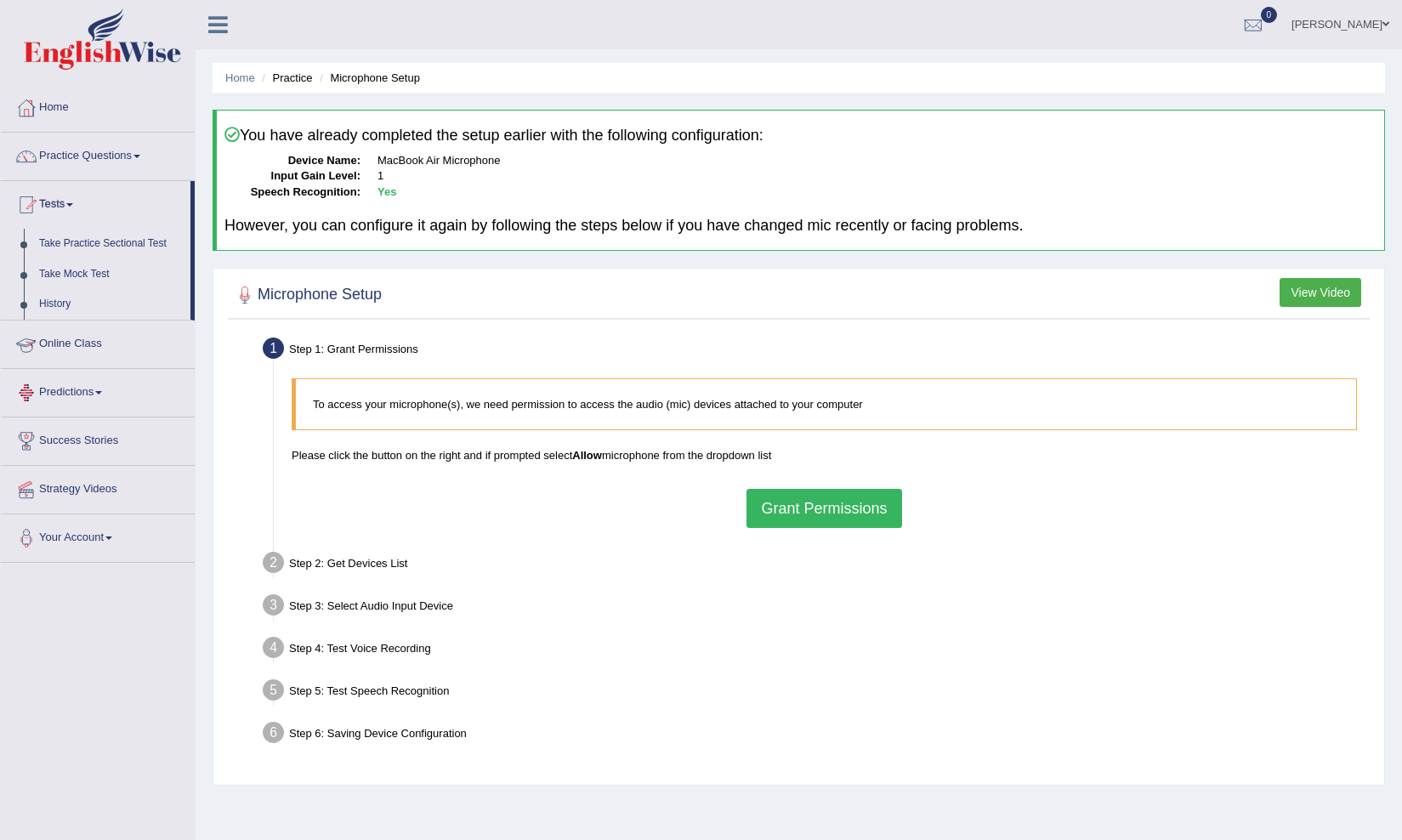
click at [81, 347] on link "Online Class" at bounding box center [98, 341] width 194 height 42
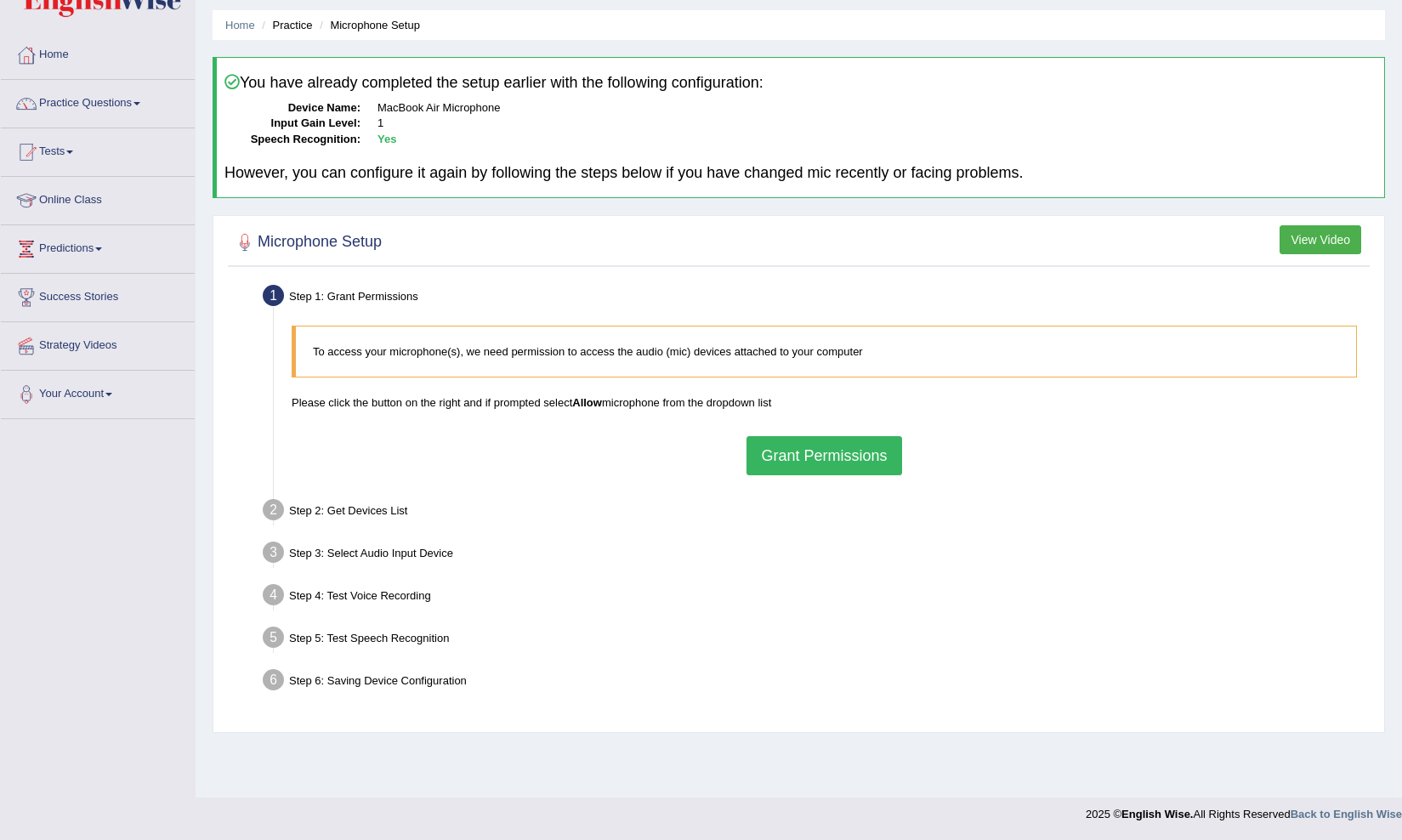
scroll to position [52, 0]
click at [78, 398] on link "Your Account" at bounding box center [98, 391] width 194 height 42
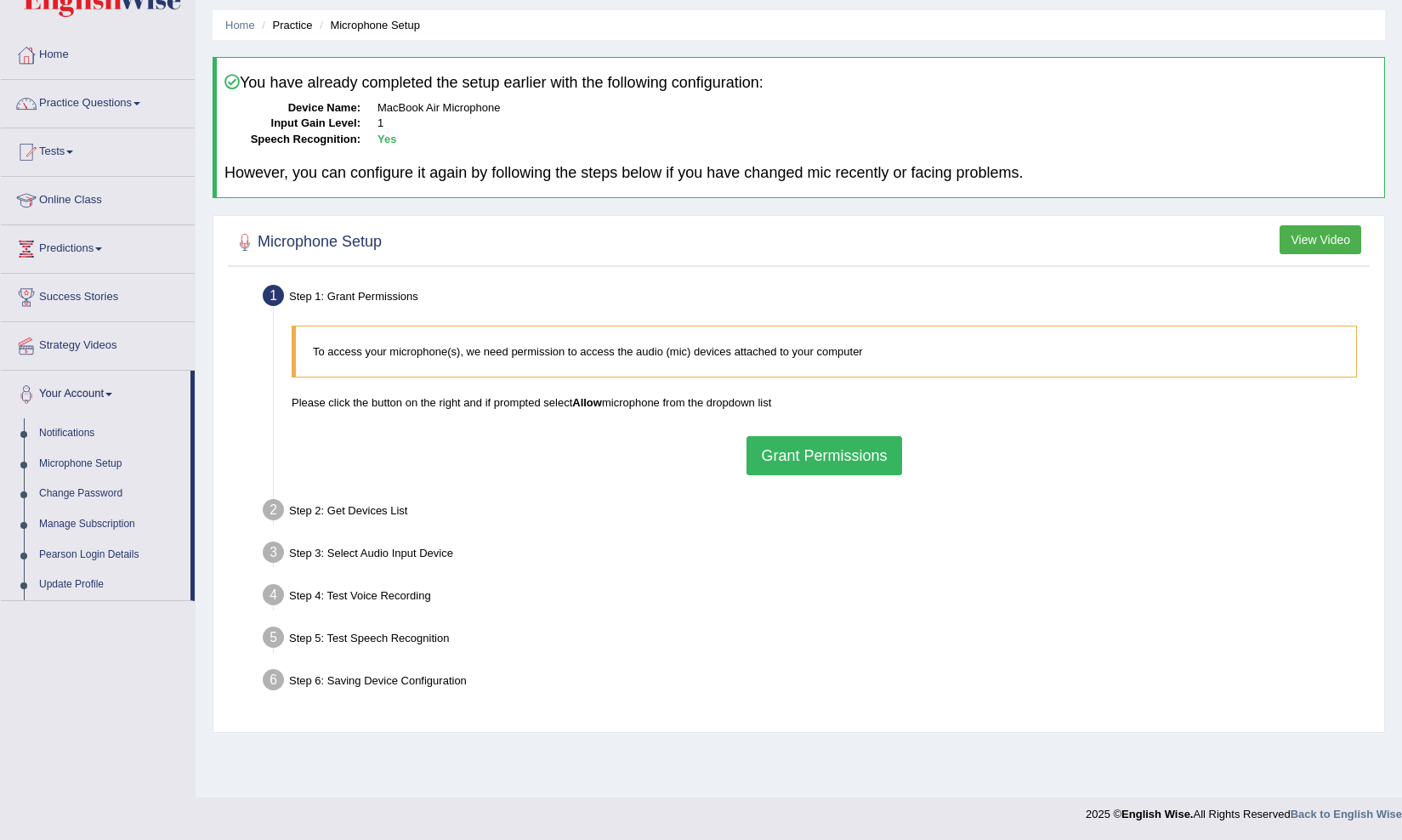
click at [596, 400] on b "Allow" at bounding box center [587, 402] width 30 height 13
drag, startPoint x: 798, startPoint y: 395, endPoint x: 386, endPoint y: 367, distance: 413.0
click at [386, 367] on div "To access your microphone(s), we need permission to access the audio (mic) devi…" at bounding box center [823, 400] width 1082 height 166
click at [482, 459] on div "To access your microphone(s), we need permission to access the audio (mic) devi…" at bounding box center [823, 400] width 1082 height 166
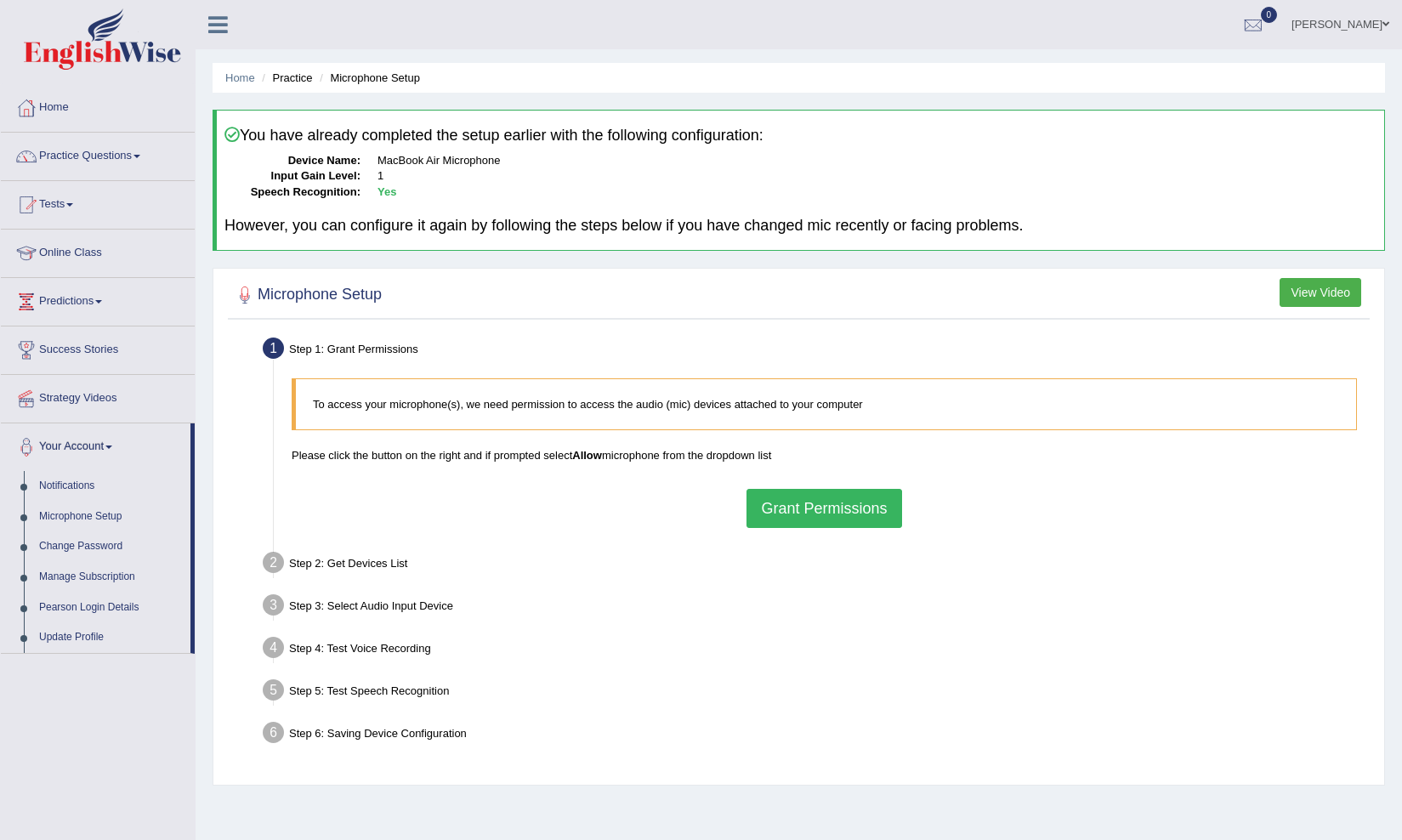
scroll to position [0, 0]
click at [245, 74] on link "Home" at bounding box center [240, 77] width 30 height 13
